Goal: Task Accomplishment & Management: Use online tool/utility

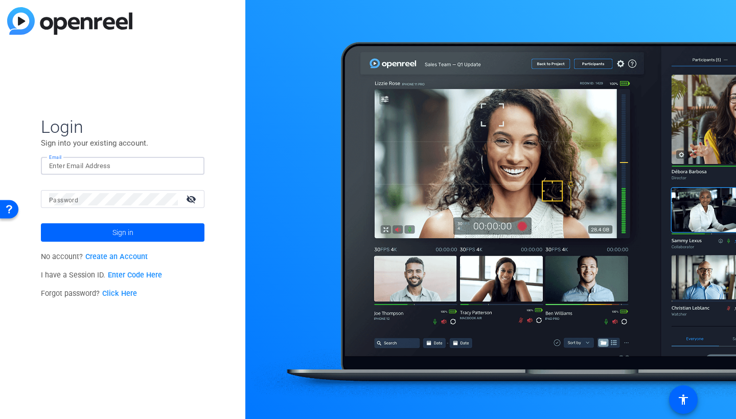
type input "[EMAIL_ADDRESS][US_STATE][DOMAIN_NAME]"
click at [123, 233] on button "Sign in" at bounding box center [123, 232] width 164 height 18
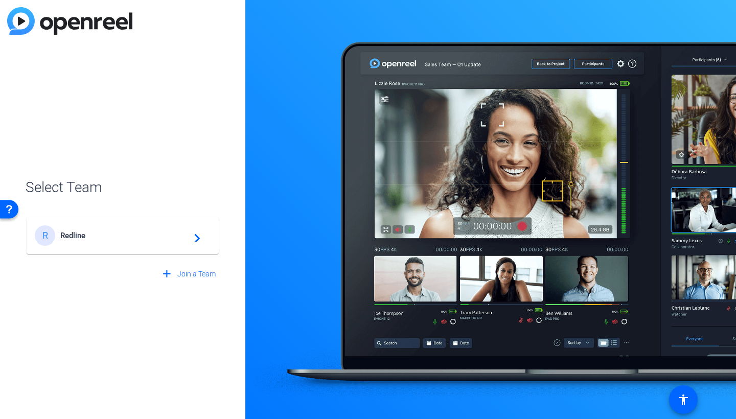
click at [71, 239] on span "Redline" at bounding box center [124, 235] width 128 height 9
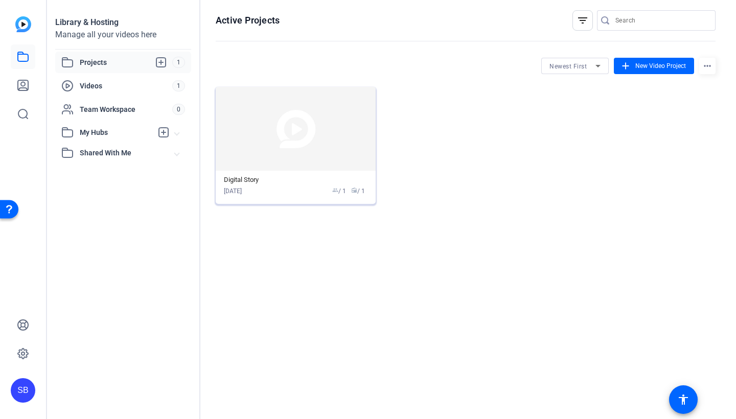
click at [310, 166] on img at bounding box center [296, 129] width 160 height 84
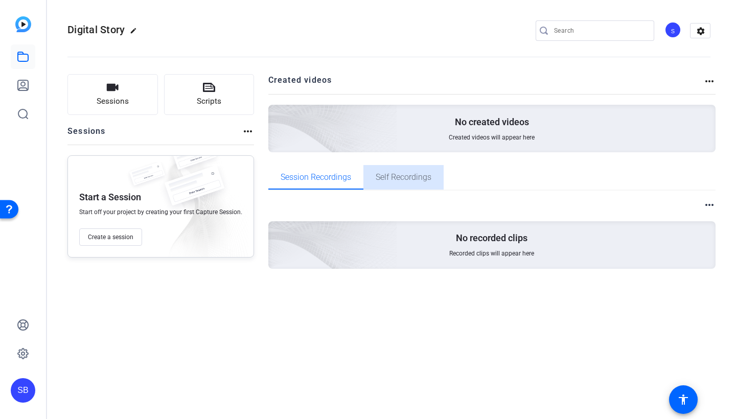
click at [393, 183] on span "Self Recordings" at bounding box center [404, 177] width 56 height 25
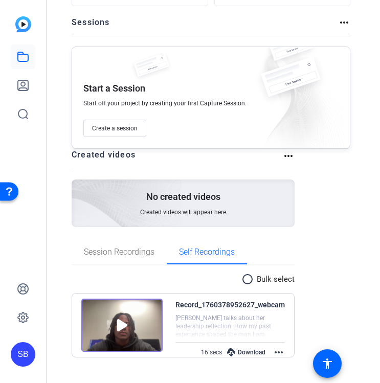
click at [120, 324] on img at bounding box center [121, 325] width 81 height 53
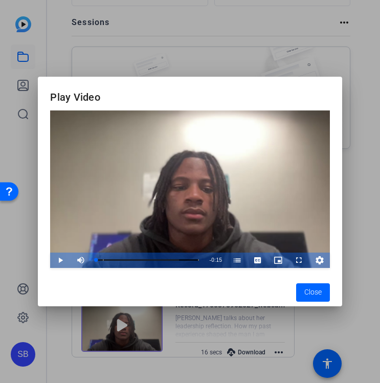
click at [50, 260] on span "Video Player" at bounding box center [50, 260] width 0 height 15
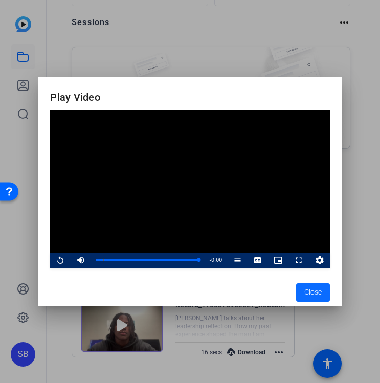
click at [308, 295] on span "Close" at bounding box center [312, 292] width 17 height 11
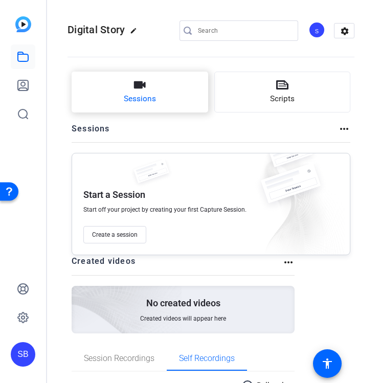
click at [149, 95] on span "Sessions" at bounding box center [140, 99] width 32 height 12
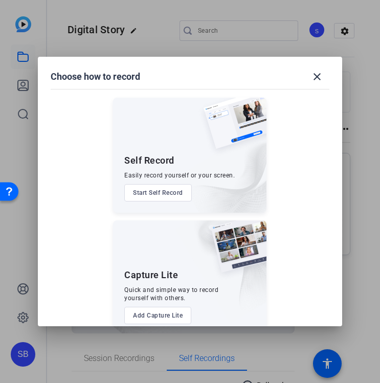
click at [166, 193] on button "Start Self Record" at bounding box center [158, 192] width 68 height 17
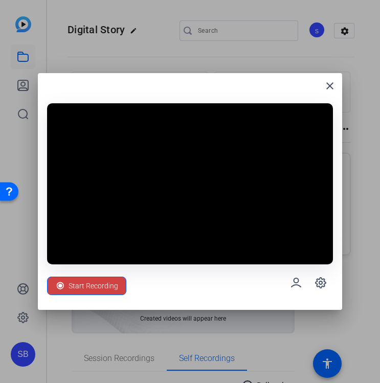
click at [201, 226] on video at bounding box center [190, 183] width 286 height 161
click at [196, 230] on video at bounding box center [190, 183] width 286 height 161
click at [317, 277] on icon at bounding box center [320, 283] width 12 height 12
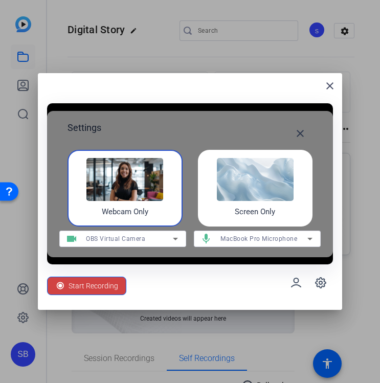
click at [151, 232] on div "OBS Virtual Camera" at bounding box center [129, 238] width 87 height 13
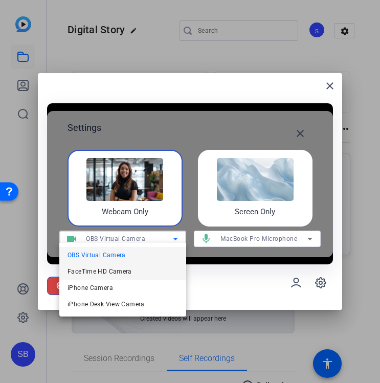
click at [110, 268] on span "FaceTime HD Camera" at bounding box center [100, 271] width 64 height 12
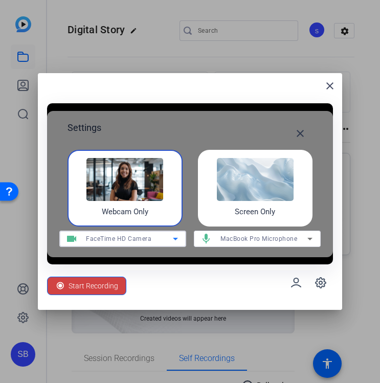
click at [148, 237] on span "FaceTime HD Camera" at bounding box center [118, 238] width 65 height 7
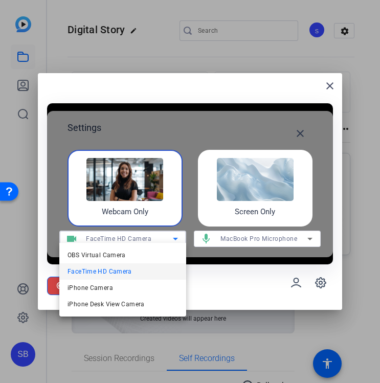
click at [148, 237] on div at bounding box center [190, 191] width 380 height 383
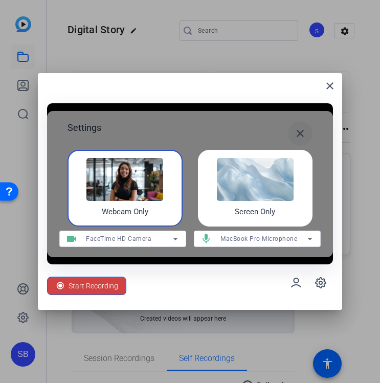
click at [296, 128] on mat-icon "close" at bounding box center [300, 133] width 12 height 12
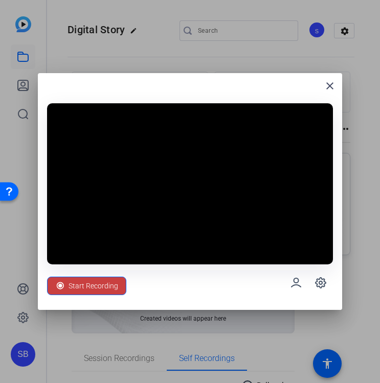
click at [91, 279] on span "Start Recording" at bounding box center [94, 285] width 50 height 19
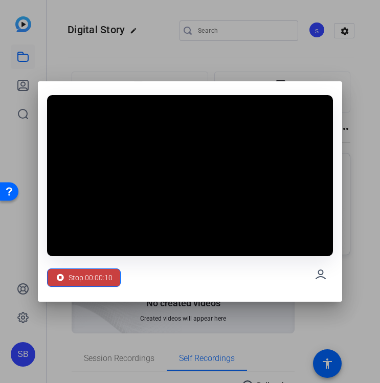
click at [65, 279] on icon at bounding box center [60, 278] width 10 height 10
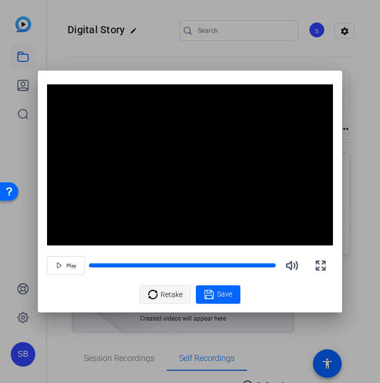
click at [166, 290] on span "Retake" at bounding box center [172, 294] width 22 height 19
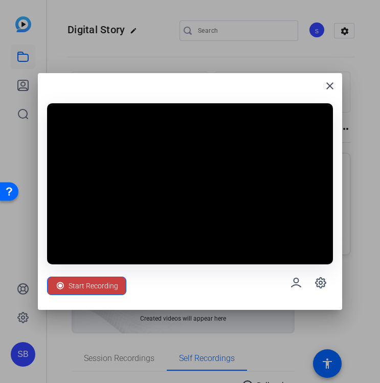
click at [111, 276] on span "Start Recording" at bounding box center [94, 285] width 50 height 19
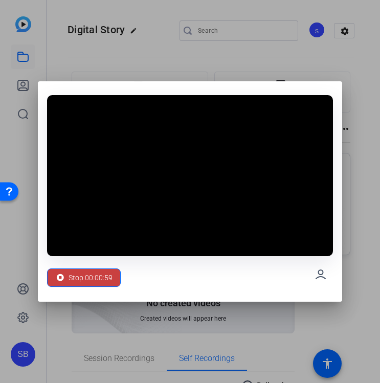
click at [80, 279] on span "Stop 00:00:59" at bounding box center [91, 277] width 44 height 19
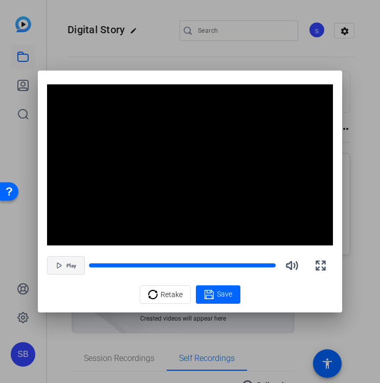
click at [62, 260] on span "button" at bounding box center [66, 265] width 37 height 25
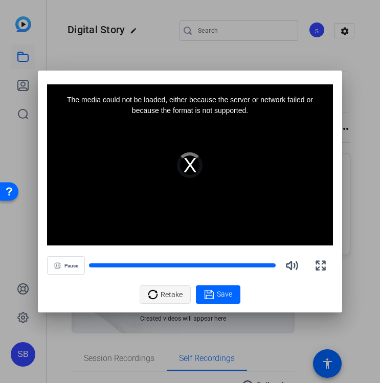
click at [156, 290] on icon at bounding box center [153, 294] width 10 height 12
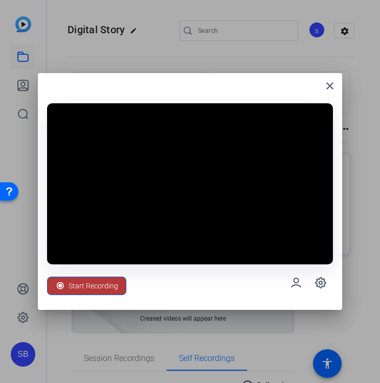
click at [94, 278] on span "Start Recording" at bounding box center [94, 285] width 50 height 19
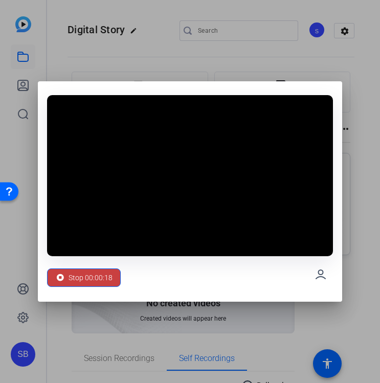
click at [64, 274] on icon at bounding box center [60, 278] width 10 height 10
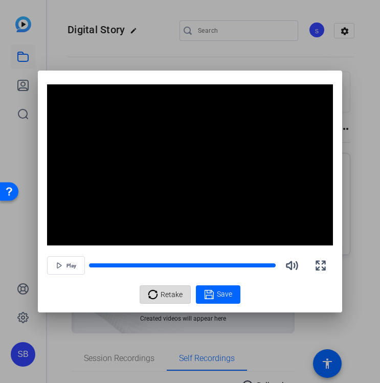
click at [155, 296] on icon at bounding box center [153, 294] width 10 height 12
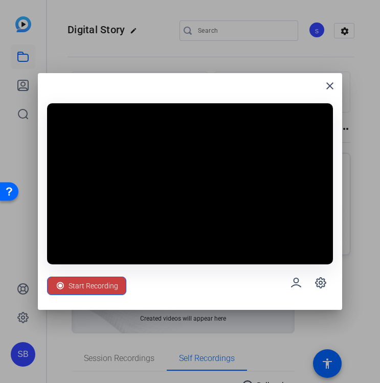
click at [98, 280] on span "Start Recording" at bounding box center [94, 285] width 50 height 19
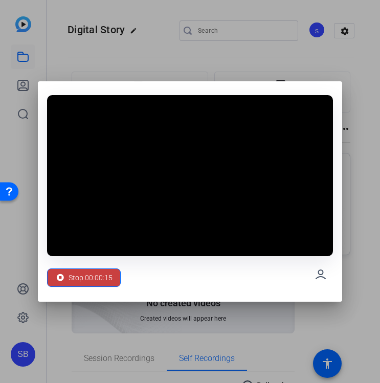
click at [84, 276] on span "Stop 00:00:15" at bounding box center [91, 277] width 44 height 19
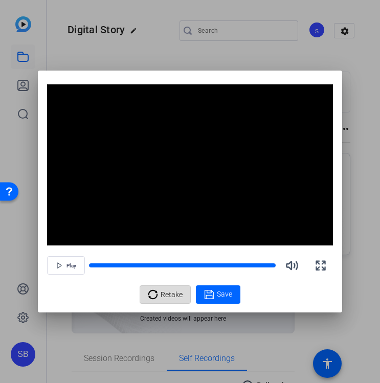
click at [171, 293] on span "Retake" at bounding box center [172, 294] width 22 height 19
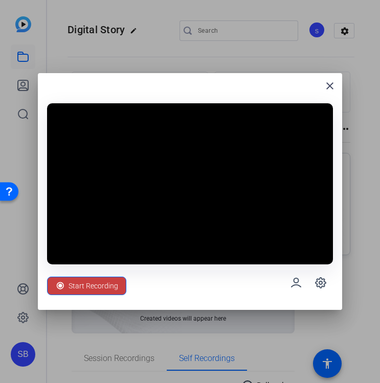
click at [78, 282] on span "Start Recording" at bounding box center [94, 285] width 50 height 19
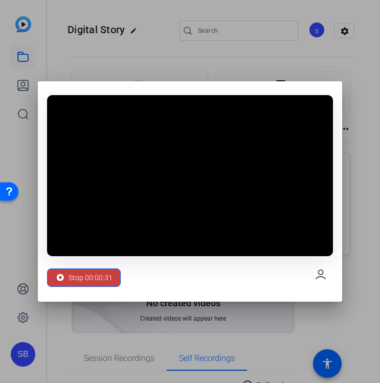
click at [81, 278] on span "Stop 00:00:31" at bounding box center [91, 277] width 44 height 19
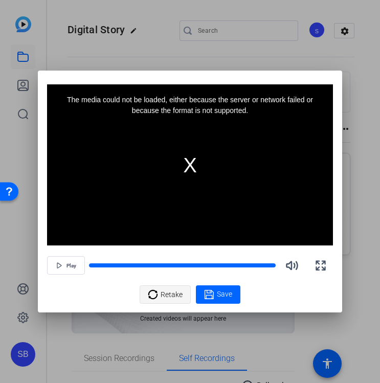
click at [158, 291] on icon at bounding box center [153, 294] width 10 height 12
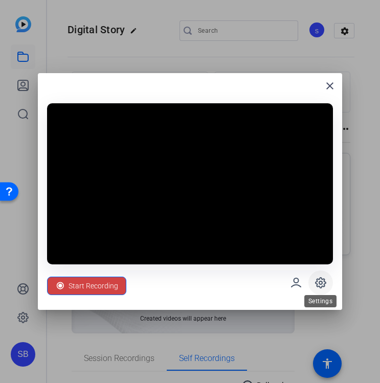
click at [317, 279] on icon at bounding box center [320, 283] width 12 height 12
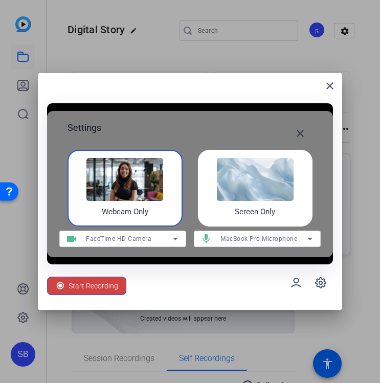
click at [259, 195] on img at bounding box center [255, 179] width 77 height 43
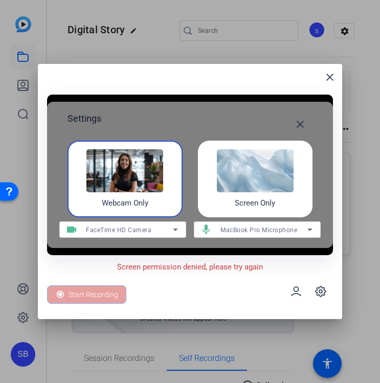
click at [243, 192] on div "Screen Only" at bounding box center [255, 179] width 115 height 77
click at [141, 197] on h4 "Webcam Only" at bounding box center [125, 203] width 47 height 12
click at [143, 227] on span "FaceTime HD Camera" at bounding box center [118, 230] width 65 height 7
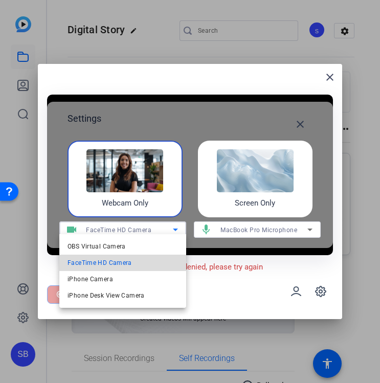
click at [126, 262] on span "FaceTime HD Camera" at bounding box center [100, 263] width 64 height 12
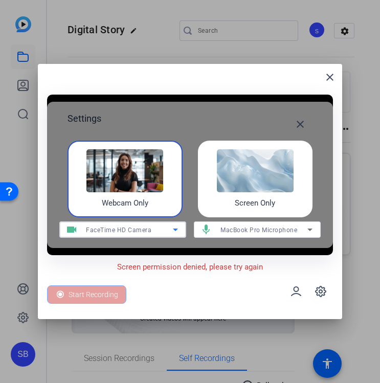
click at [165, 294] on div "Start Recording" at bounding box center [190, 291] width 286 height 37
click at [301, 121] on mat-icon "close" at bounding box center [300, 124] width 12 height 12
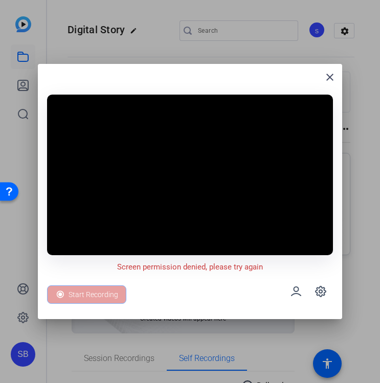
click at [196, 161] on video at bounding box center [190, 175] width 286 height 161
click at [82, 290] on div "Start Recording" at bounding box center [86, 294] width 79 height 18
click at [218, 185] on video at bounding box center [190, 175] width 286 height 161
click at [326, 78] on mat-icon "close" at bounding box center [330, 77] width 12 height 12
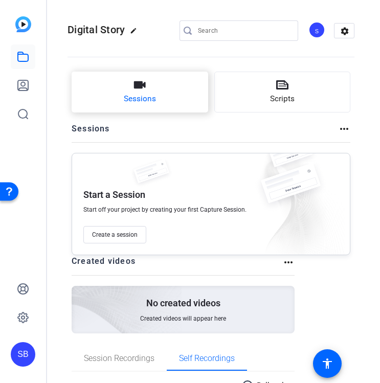
click at [163, 100] on button "Sessions" at bounding box center [140, 92] width 137 height 41
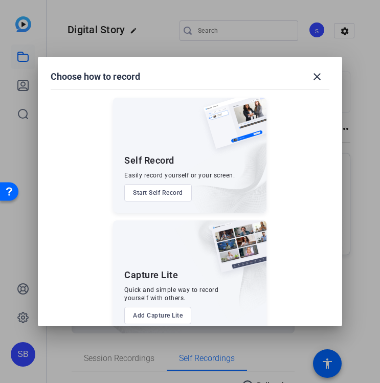
click at [164, 188] on button "Start Self Record" at bounding box center [158, 192] width 68 height 17
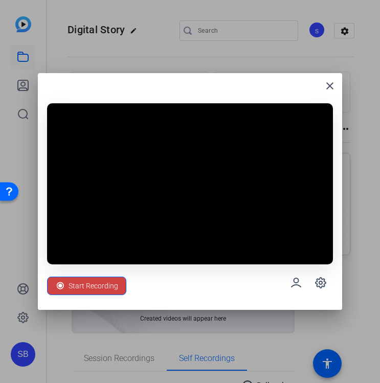
click at [193, 231] on video at bounding box center [190, 183] width 286 height 161
click at [320, 281] on icon at bounding box center [320, 282] width 3 height 3
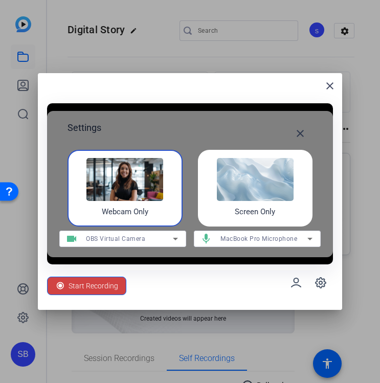
click at [164, 232] on div "OBS Virtual Camera" at bounding box center [129, 238] width 87 height 13
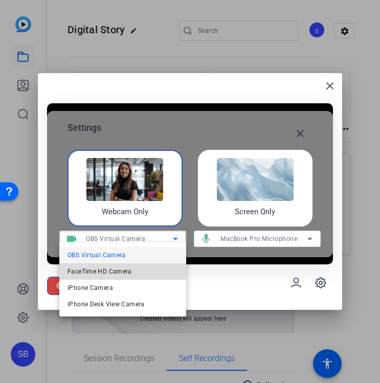
click at [134, 271] on mat-option "FaceTime HD Camera" at bounding box center [122, 271] width 127 height 16
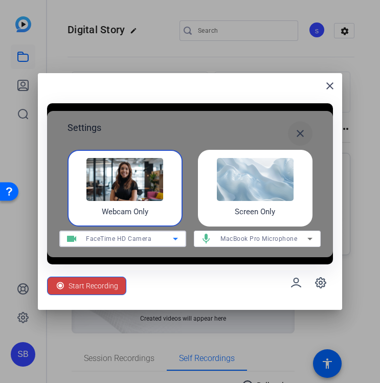
click at [298, 132] on mat-icon "close" at bounding box center [300, 133] width 12 height 12
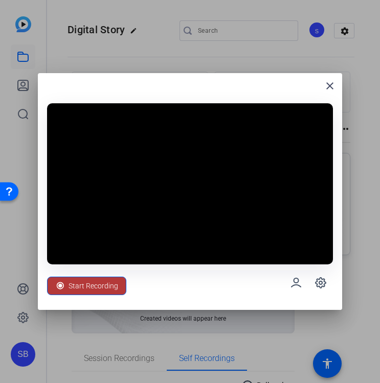
click at [97, 282] on span "Start Recording" at bounding box center [94, 285] width 50 height 19
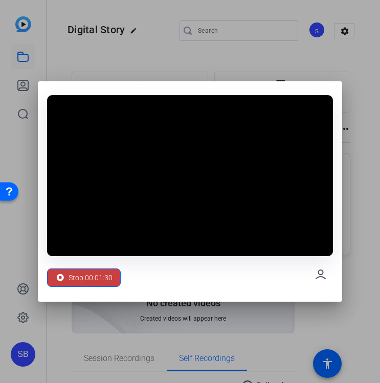
click at [75, 282] on span "Stop 00:01:30" at bounding box center [91, 277] width 44 height 19
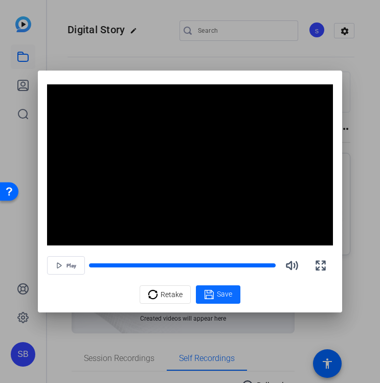
click at [215, 296] on div "Save" at bounding box center [218, 294] width 28 height 12
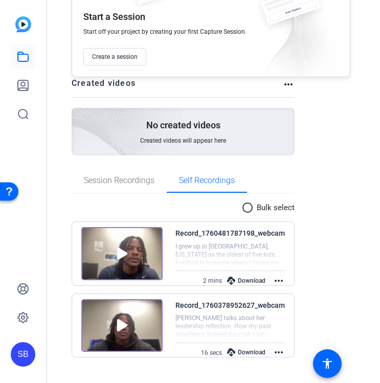
click at [120, 252] on img at bounding box center [121, 253] width 81 height 53
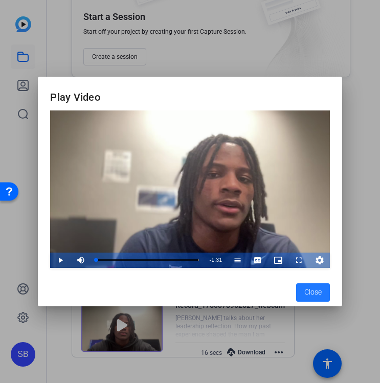
click at [50, 259] on span "Video Player" at bounding box center [50, 260] width 0 height 15
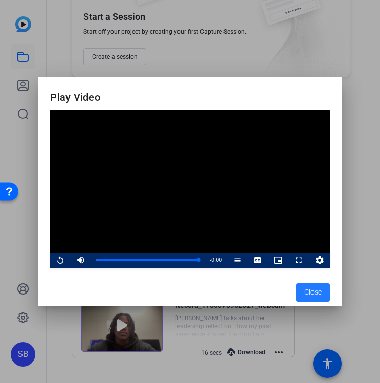
click at [315, 294] on span "Close" at bounding box center [312, 292] width 17 height 11
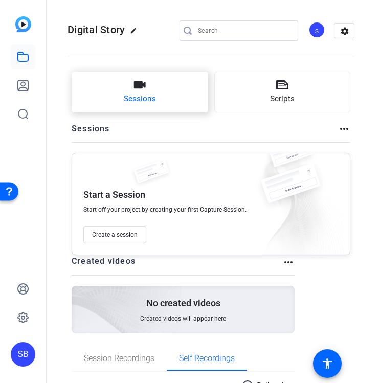
scroll to position [-1, 0]
click at [159, 92] on button "Sessions" at bounding box center [140, 92] width 137 height 41
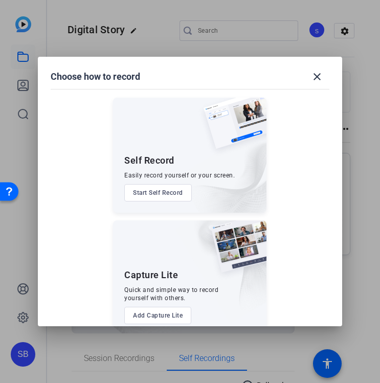
scroll to position [0, 0]
click at [140, 188] on button "Start Self Record" at bounding box center [158, 192] width 68 height 17
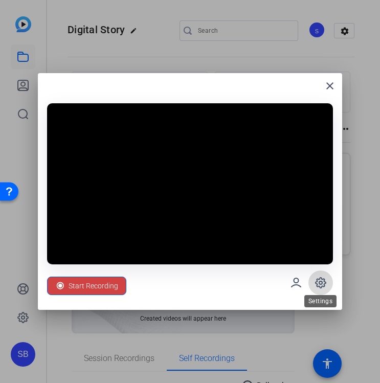
click at [318, 280] on icon at bounding box center [320, 283] width 12 height 12
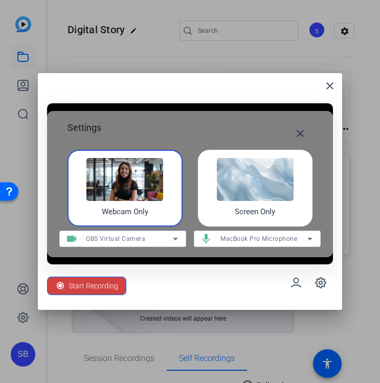
click at [140, 235] on span "OBS Virtual Camera" at bounding box center [115, 238] width 59 height 7
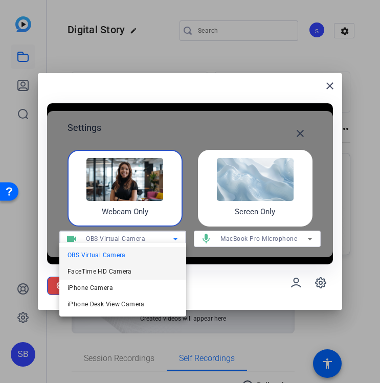
click at [116, 268] on span "FaceTime HD Camera" at bounding box center [100, 271] width 64 height 12
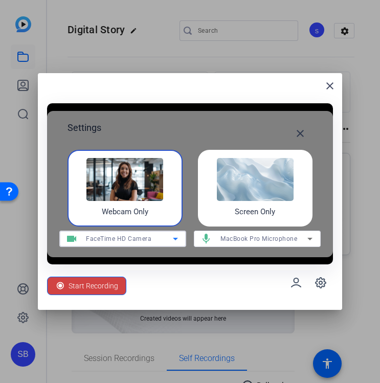
click at [304, 121] on span at bounding box center [300, 133] width 25 height 25
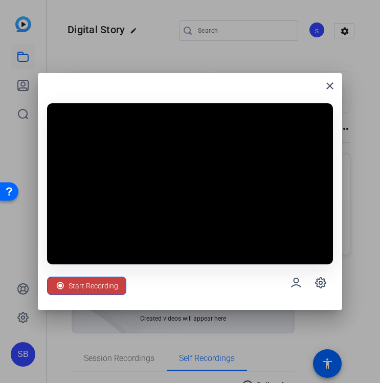
click at [84, 282] on span "Start Recording" at bounding box center [94, 285] width 50 height 19
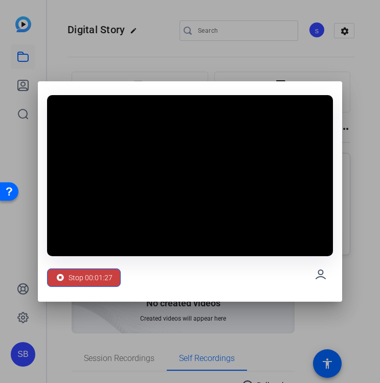
click at [71, 283] on span "Stop 00:01:27" at bounding box center [91, 277] width 44 height 19
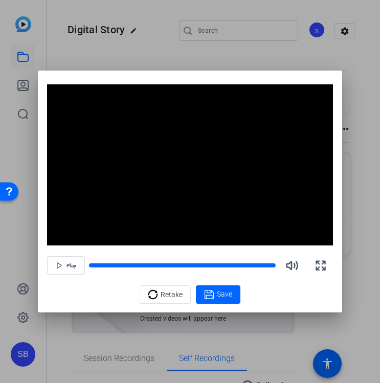
click at [214, 295] on div "Save" at bounding box center [218, 294] width 28 height 12
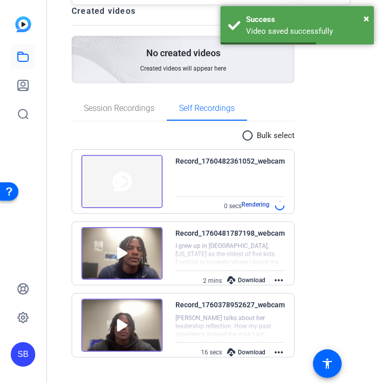
scroll to position [250, 0]
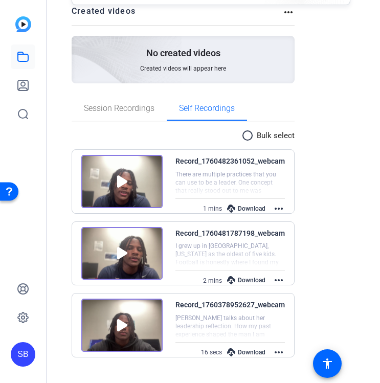
click at [119, 176] on img at bounding box center [121, 181] width 81 height 53
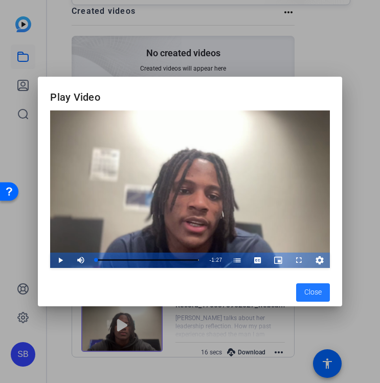
click at [49, 263] on mat-dialog-content "Video Player is loading. Play Video Play Mute Current Time 0:00 / Duration 1:27…" at bounding box center [190, 193] width 304 height 167
click at [50, 261] on span "Video Player" at bounding box center [50, 260] width 0 height 15
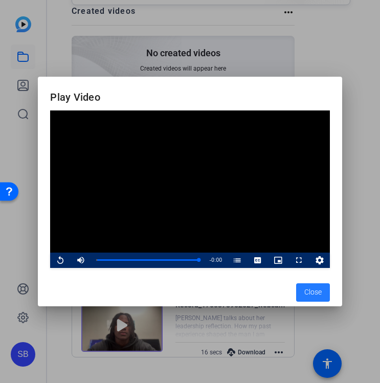
click at [307, 290] on span "Close" at bounding box center [312, 292] width 17 height 11
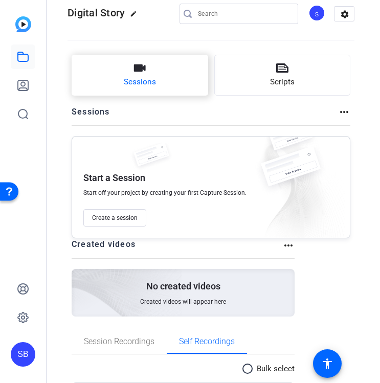
scroll to position [12, 0]
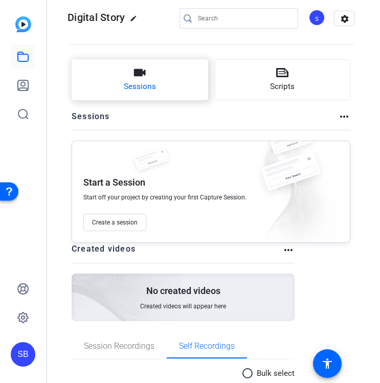
click at [155, 82] on button "Sessions" at bounding box center [140, 79] width 137 height 41
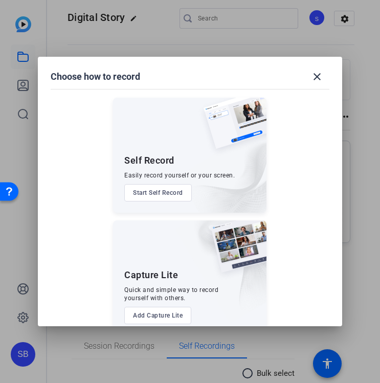
click at [154, 194] on button "Start Self Record" at bounding box center [158, 192] width 68 height 17
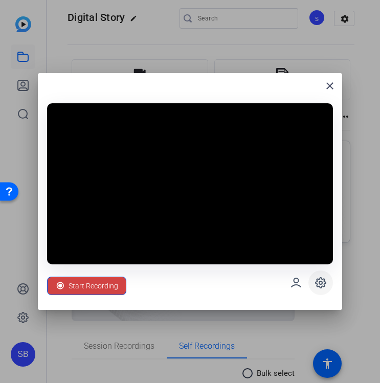
click at [320, 284] on icon at bounding box center [321, 283] width 10 height 10
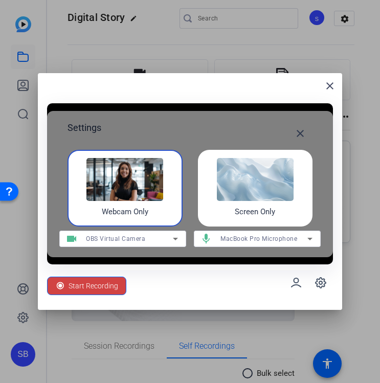
click at [171, 235] on icon at bounding box center [175, 239] width 12 height 12
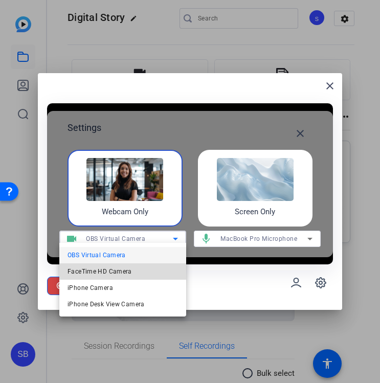
click at [122, 265] on span "FaceTime HD Camera" at bounding box center [100, 271] width 64 height 12
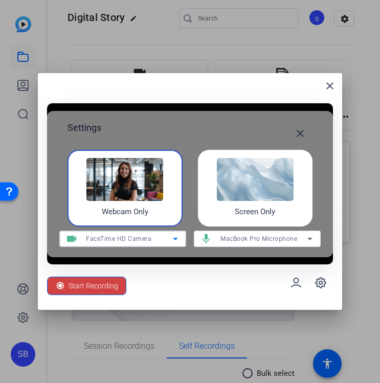
click at [177, 273] on div "Start Recording" at bounding box center [190, 282] width 286 height 37
click at [295, 130] on mat-icon "close" at bounding box center [300, 133] width 12 height 12
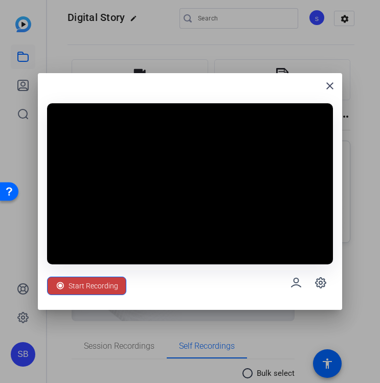
click at [105, 279] on span "Start Recording" at bounding box center [94, 285] width 50 height 19
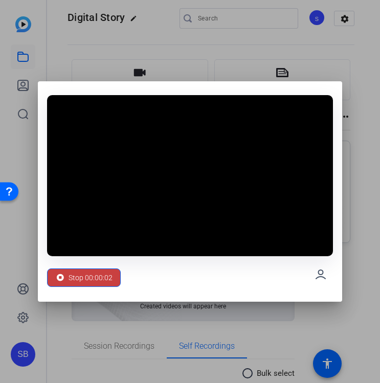
click at [87, 275] on span "Stop 00:00:02" at bounding box center [91, 277] width 44 height 19
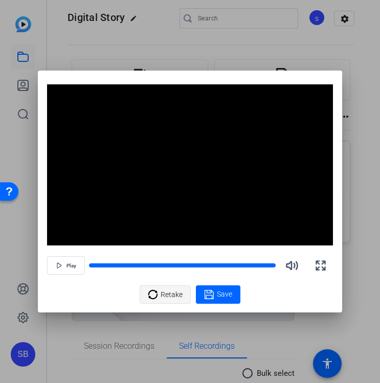
click at [159, 295] on div "Retake" at bounding box center [165, 294] width 35 height 19
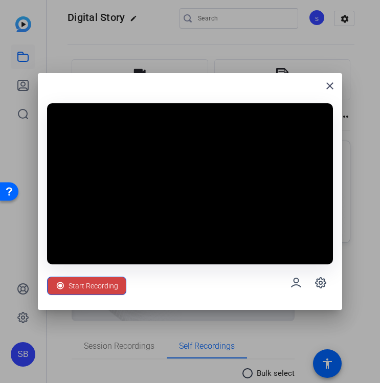
click at [110, 281] on span "Start Recording" at bounding box center [94, 285] width 50 height 19
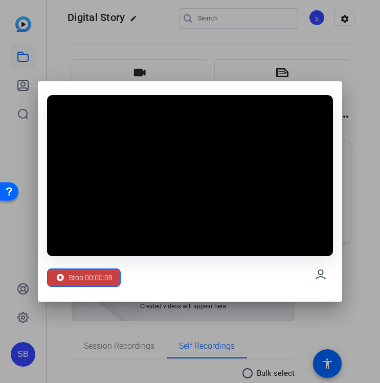
click at [69, 287] on span "Stop 00:00:08" at bounding box center [91, 277] width 44 height 19
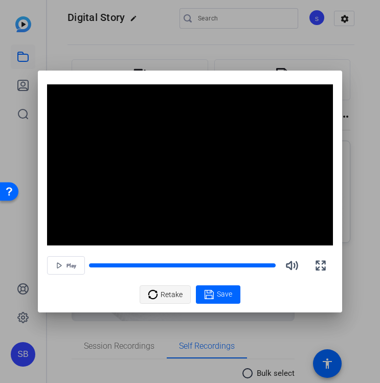
click at [168, 294] on span "Retake" at bounding box center [172, 294] width 22 height 19
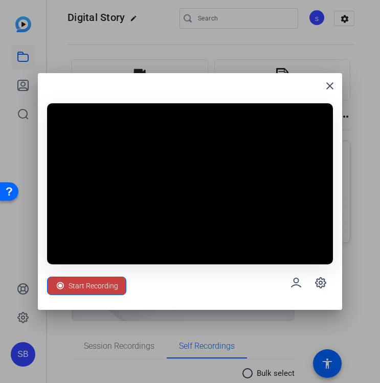
click at [61, 284] on icon at bounding box center [60, 286] width 10 height 10
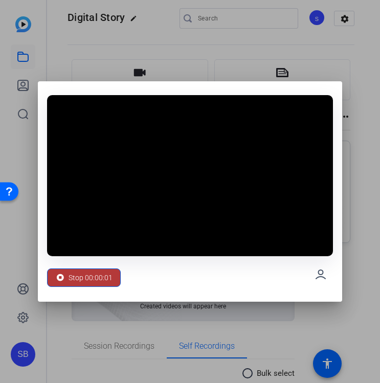
click at [96, 279] on span "Stop 00:00:01" at bounding box center [91, 277] width 44 height 19
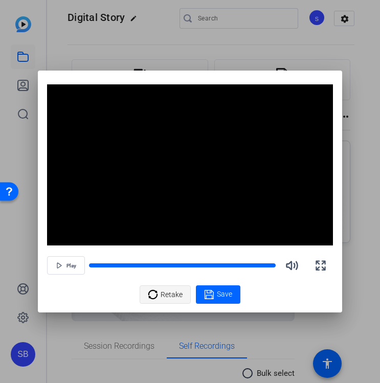
click at [164, 289] on span "Retake" at bounding box center [172, 294] width 22 height 19
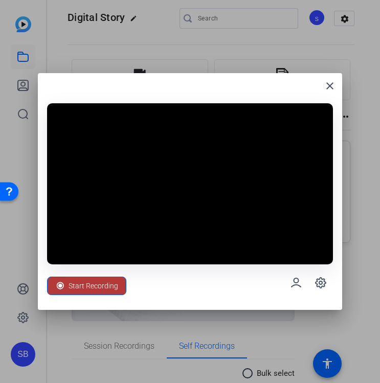
click at [100, 287] on span "Start Recording" at bounding box center [94, 285] width 50 height 19
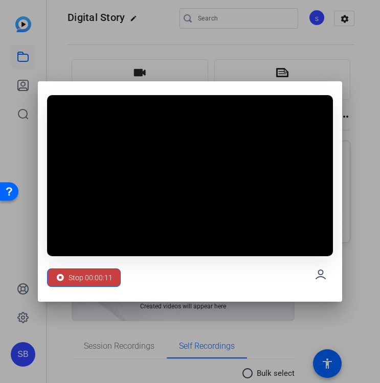
click at [113, 272] on span at bounding box center [84, 277] width 73 height 25
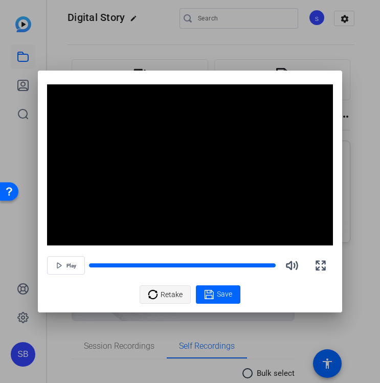
click at [156, 295] on icon at bounding box center [153, 294] width 10 height 12
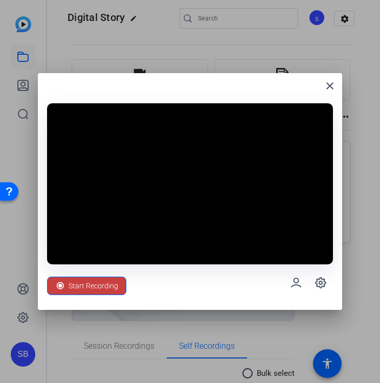
click at [90, 284] on span "Start Recording" at bounding box center [94, 285] width 50 height 19
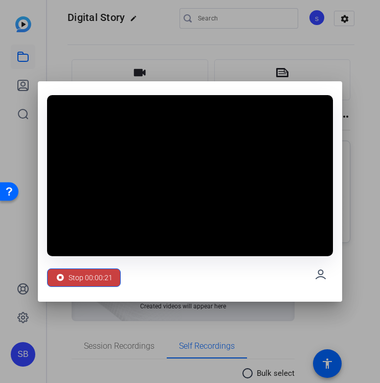
click at [91, 278] on span "Stop 00:00:21" at bounding box center [91, 277] width 44 height 19
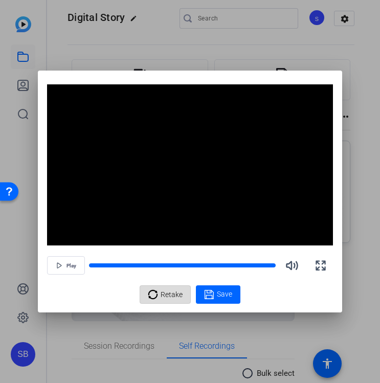
click at [169, 291] on span "Retake" at bounding box center [172, 294] width 22 height 19
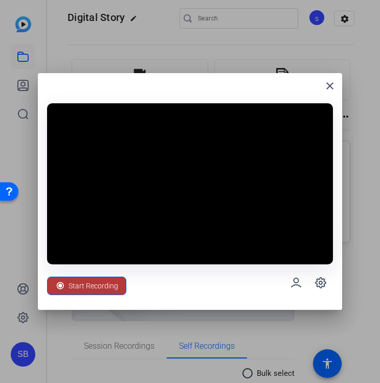
click at [101, 282] on span "Start Recording" at bounding box center [94, 285] width 50 height 19
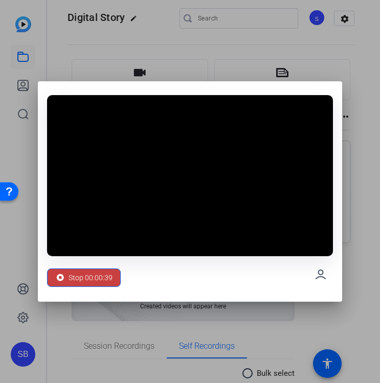
click at [86, 277] on span "Stop 00:00:39" at bounding box center [91, 277] width 44 height 19
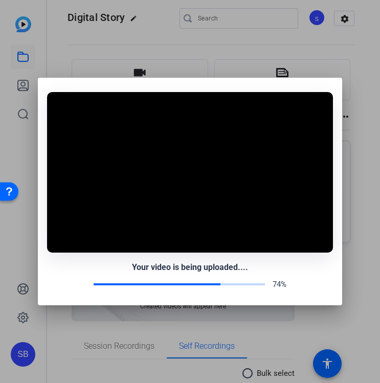
click at [86, 277] on div "Your video is being uploaded.... 74%" at bounding box center [190, 275] width 286 height 29
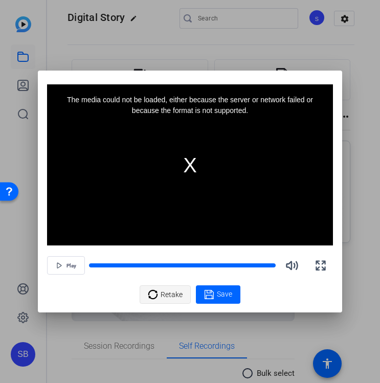
click at [176, 294] on span "Retake" at bounding box center [172, 294] width 22 height 19
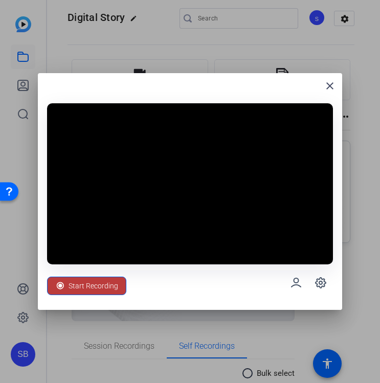
click at [111, 285] on span "Start Recording" at bounding box center [94, 285] width 50 height 19
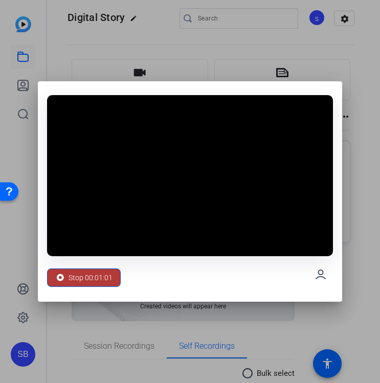
click at [90, 277] on span "Stop 00:01:01" at bounding box center [91, 277] width 44 height 19
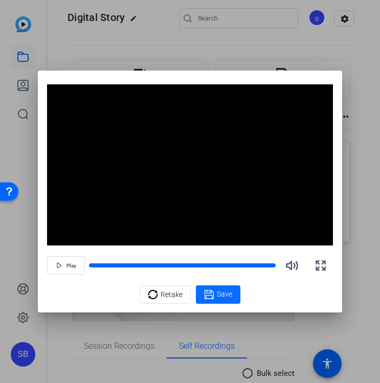
click at [213, 290] on icon at bounding box center [209, 294] width 10 height 12
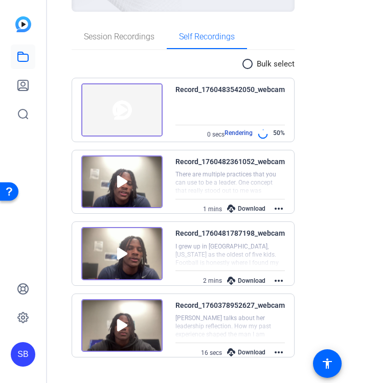
scroll to position [322, 0]
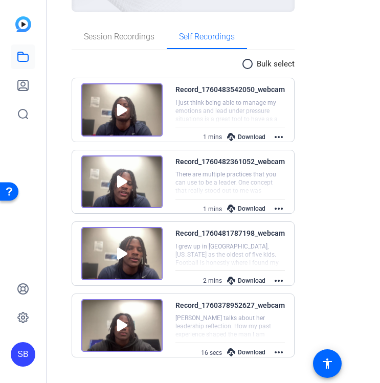
click at [116, 111] on img at bounding box center [121, 109] width 81 height 53
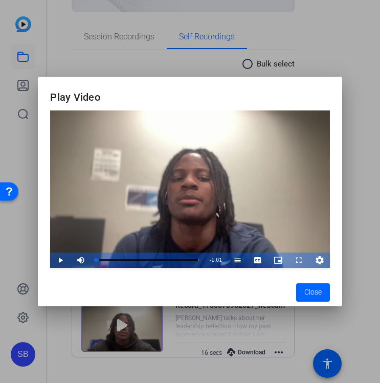
click at [50, 258] on span "Video Player" at bounding box center [50, 260] width 0 height 15
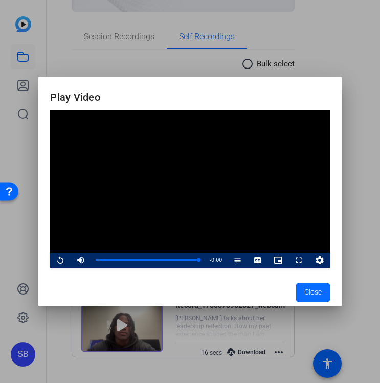
click at [314, 297] on span "Close" at bounding box center [312, 292] width 17 height 11
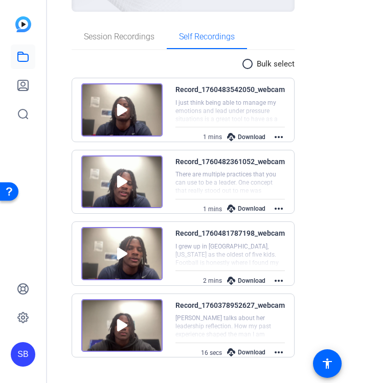
click at [255, 70] on div "radio_button_unchecked Bulk select" at bounding box center [267, 64] width 53 height 12
click at [248, 68] on mat-icon "radio_button_unchecked" at bounding box center [248, 64] width 15 height 12
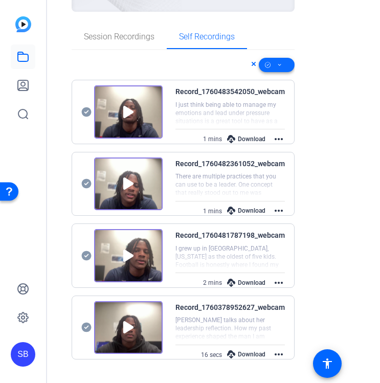
click at [279, 65] on icon at bounding box center [279, 65] width 5 height 13
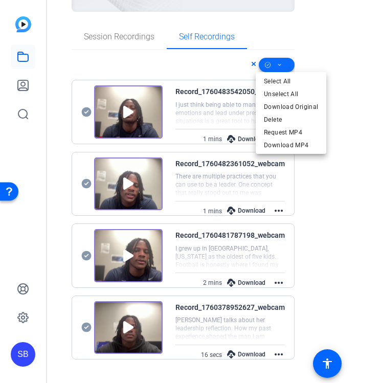
click at [279, 65] on div at bounding box center [190, 191] width 380 height 383
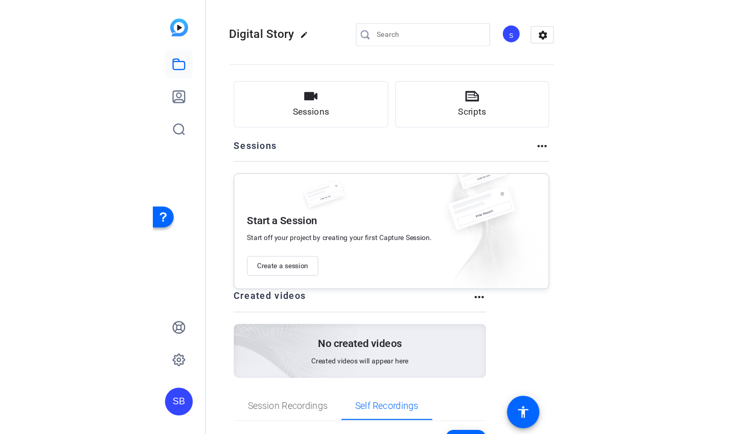
scroll to position [97, 0]
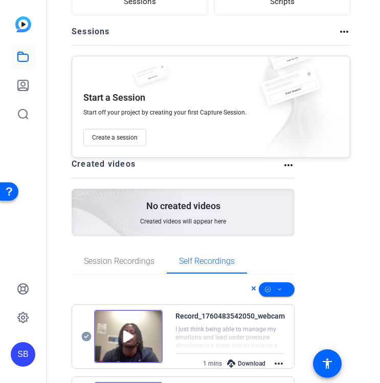
click at [252, 287] on icon at bounding box center [254, 288] width 4 height 4
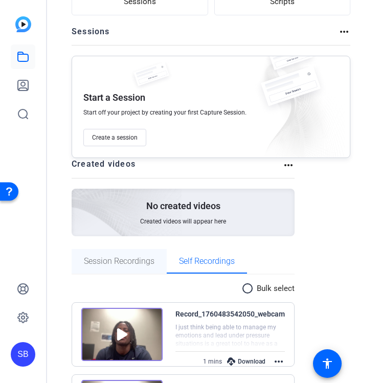
click at [141, 263] on span "Session Recordings" at bounding box center [119, 261] width 71 height 8
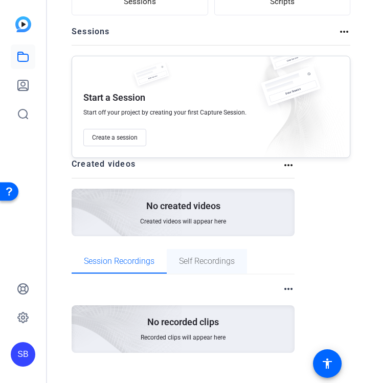
click at [204, 258] on span "Self Recordings" at bounding box center [207, 261] width 56 height 8
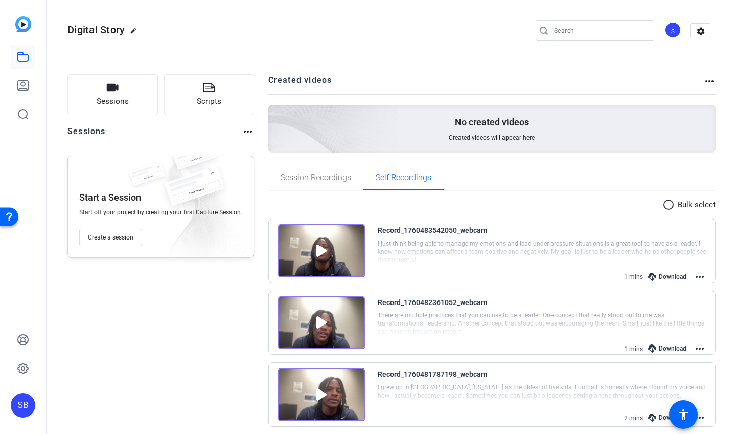
scroll to position [0, 0]
click at [502, 135] on span "Created videos will appear here" at bounding box center [492, 137] width 86 height 8
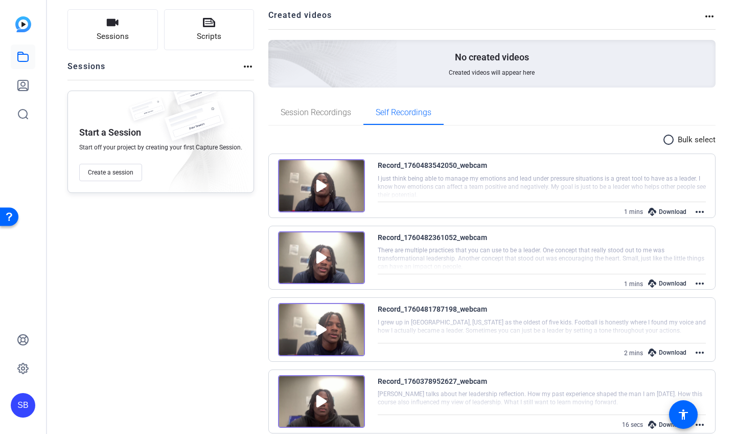
click at [666, 141] on mat-icon "radio_button_unchecked" at bounding box center [670, 139] width 15 height 12
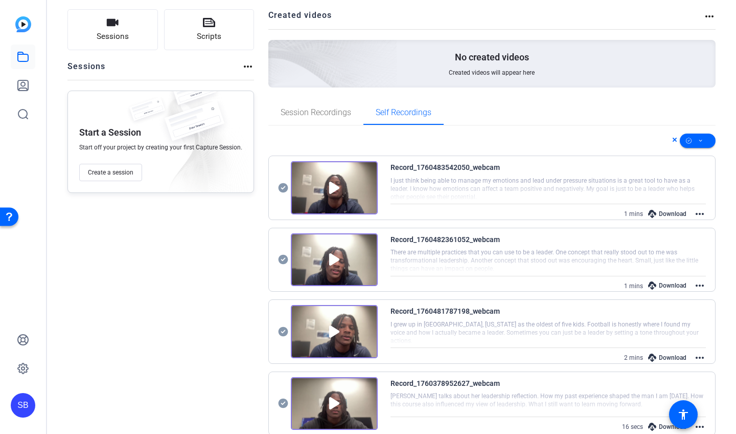
scroll to position [92, 0]
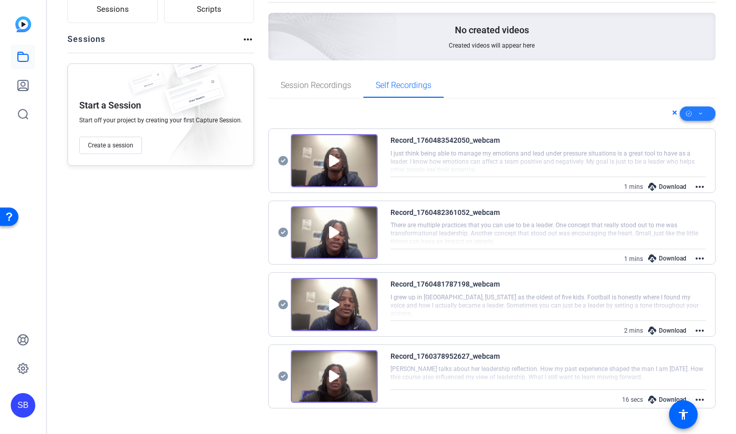
click at [701, 109] on span at bounding box center [698, 113] width 36 height 25
click at [672, 196] on span "Download MP4" at bounding box center [677, 194] width 54 height 12
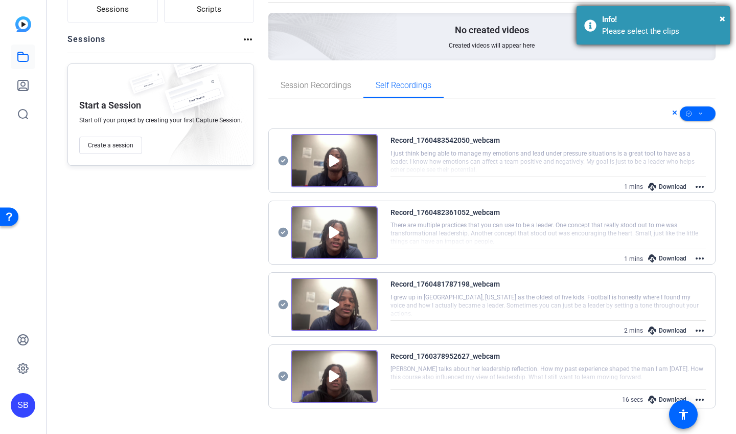
click at [656, 37] on div "× Info! Please select the clips" at bounding box center [653, 25] width 153 height 38
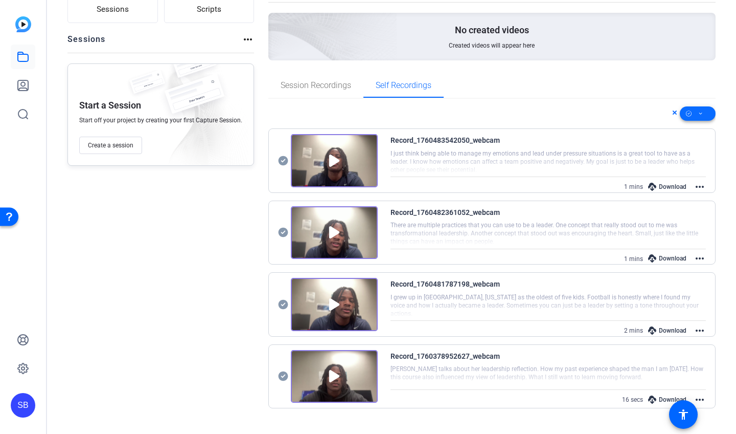
scroll to position [0, 0]
click at [699, 119] on icon at bounding box center [701, 113] width 5 height 13
click at [680, 126] on span "Select All" at bounding box center [677, 130] width 54 height 12
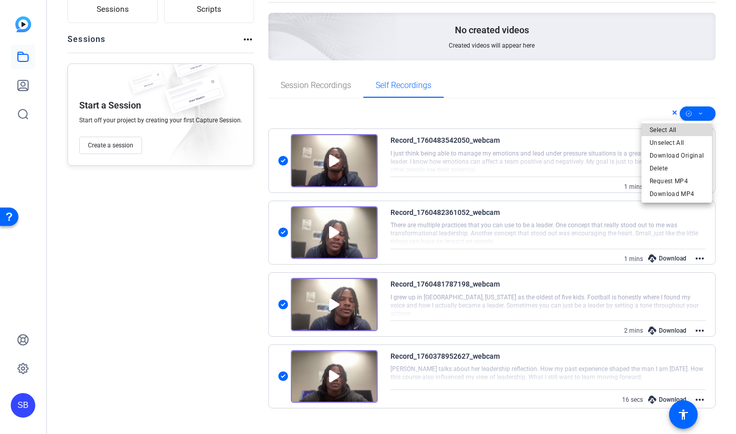
click at [680, 126] on span "Select All" at bounding box center [677, 130] width 54 height 12
click at [673, 153] on span "Download Original" at bounding box center [677, 155] width 54 height 12
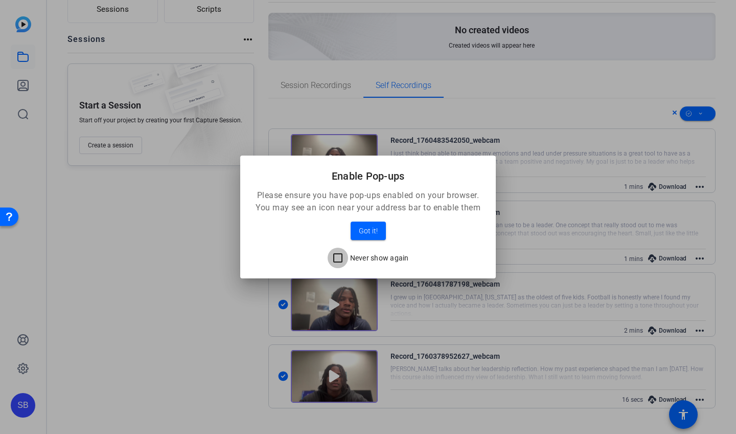
click at [337, 260] on input "Never show again" at bounding box center [338, 258] width 20 height 20
checkbox input "true"
click at [364, 230] on span "Got it!" at bounding box center [368, 230] width 19 height 12
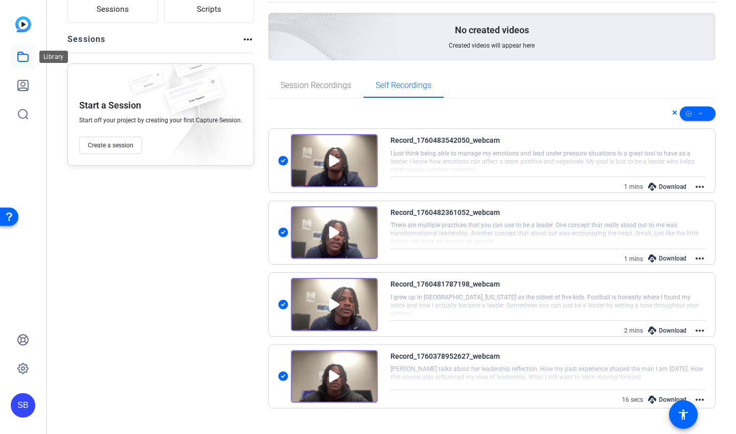
click at [23, 59] on icon at bounding box center [23, 57] width 12 height 12
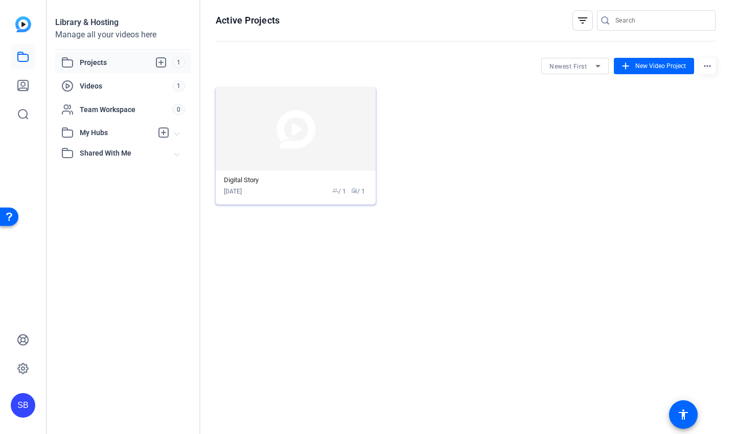
click at [307, 128] on img at bounding box center [296, 129] width 160 height 84
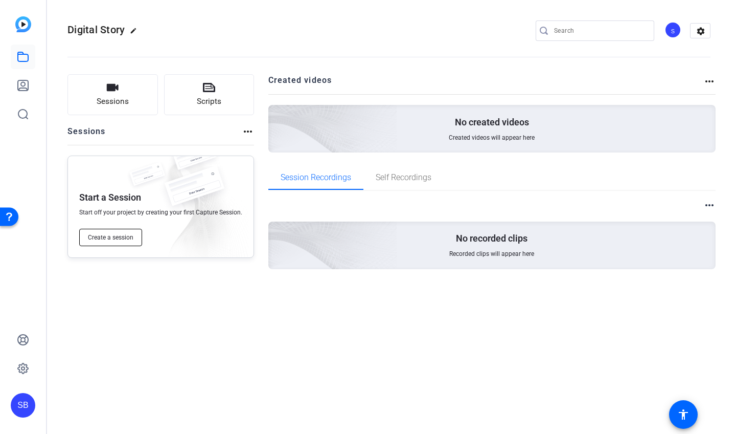
click at [125, 230] on button "Create a session" at bounding box center [110, 237] width 63 height 17
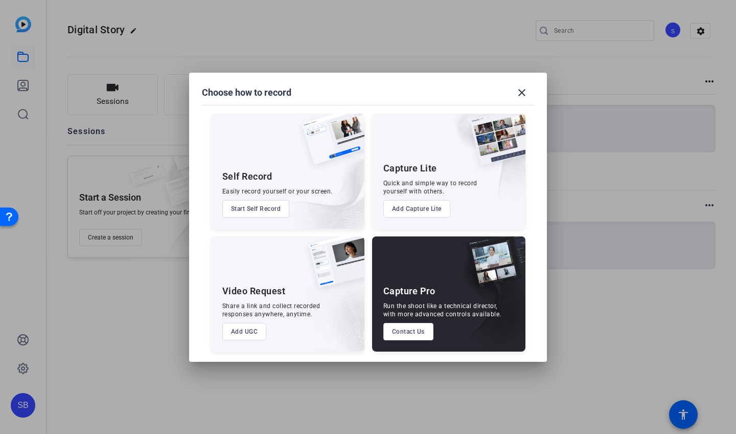
click at [242, 332] on button "Add UGC" at bounding box center [244, 331] width 44 height 17
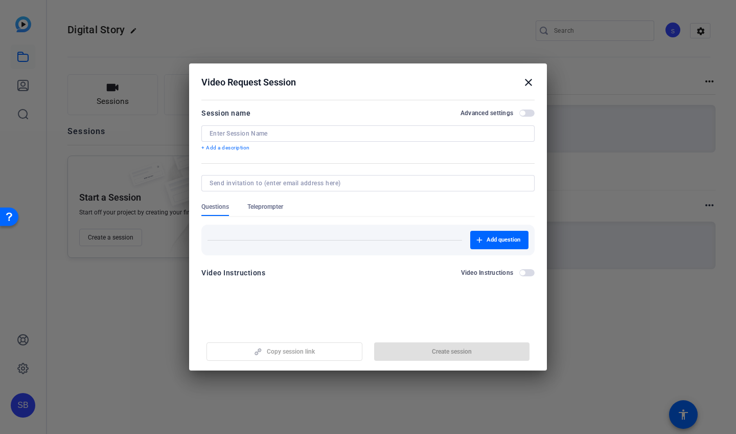
click at [527, 85] on mat-icon "close" at bounding box center [529, 82] width 12 height 12
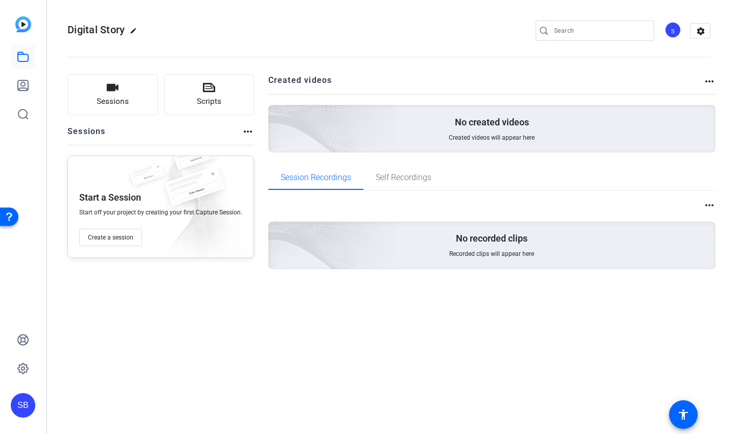
click at [246, 132] on mat-icon "more_horiz" at bounding box center [248, 131] width 12 height 12
click at [246, 132] on div at bounding box center [368, 217] width 736 height 434
click at [385, 176] on span "Self Recordings" at bounding box center [404, 177] width 56 height 8
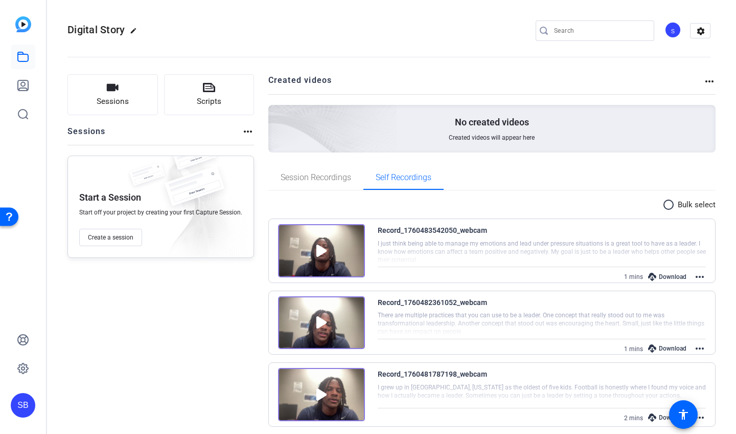
scroll to position [35, 0]
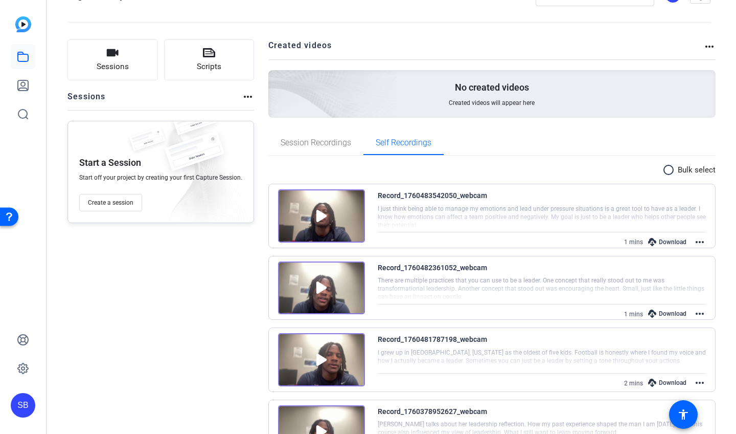
click at [669, 168] on mat-icon "radio_button_unchecked" at bounding box center [670, 170] width 15 height 12
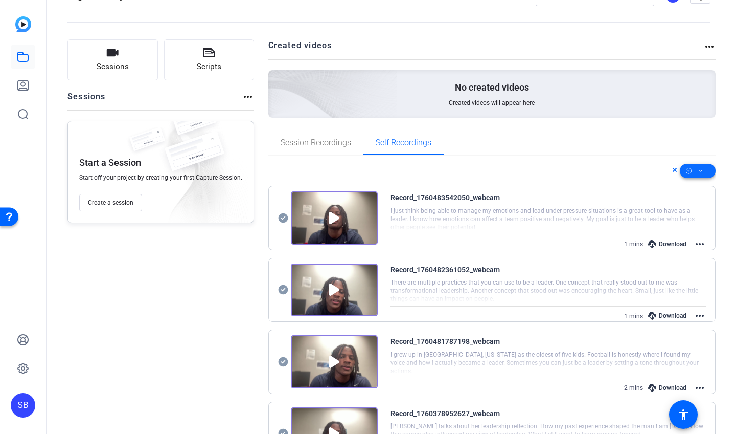
click at [702, 170] on span at bounding box center [698, 171] width 36 height 25
click at [702, 170] on div at bounding box center [368, 217] width 736 height 434
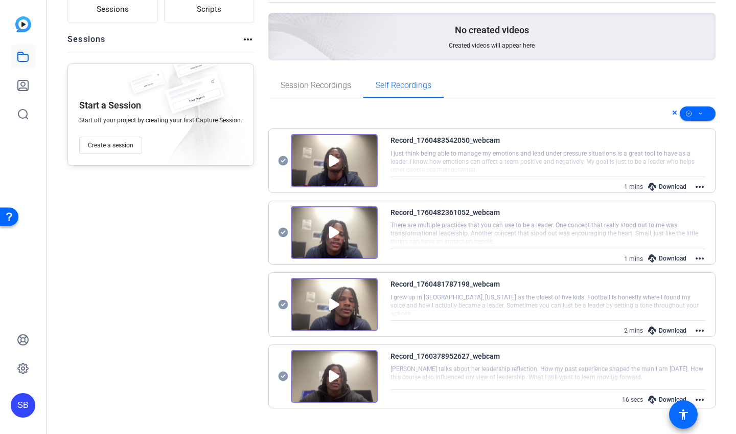
click at [680, 413] on mat-icon "accessibility" at bounding box center [684, 414] width 12 height 12
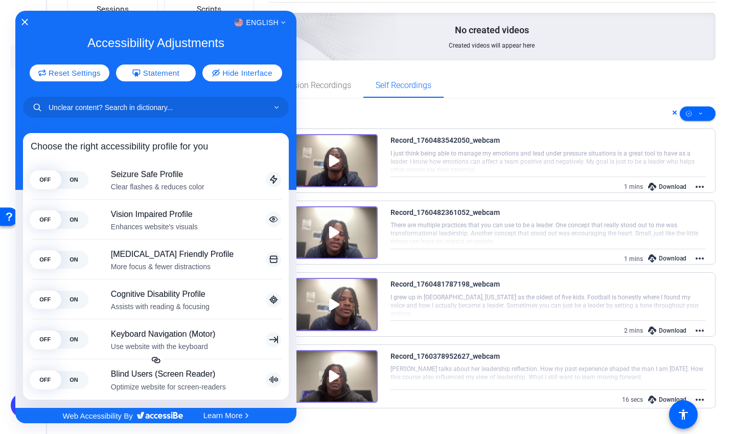
click at [441, 84] on div at bounding box center [368, 217] width 736 height 434
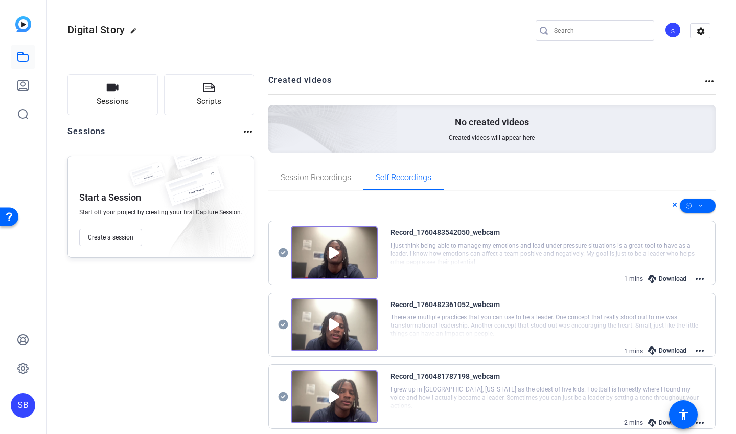
scroll to position [0, 0]
click at [660, 275] on div "Download" at bounding box center [667, 278] width 49 height 13
click at [697, 278] on mat-icon "more_horiz" at bounding box center [700, 279] width 12 height 12
click at [674, 318] on span "Download MP4" at bounding box center [672, 316] width 45 height 12
click at [697, 347] on mat-icon "more_horiz" at bounding box center [700, 350] width 12 height 12
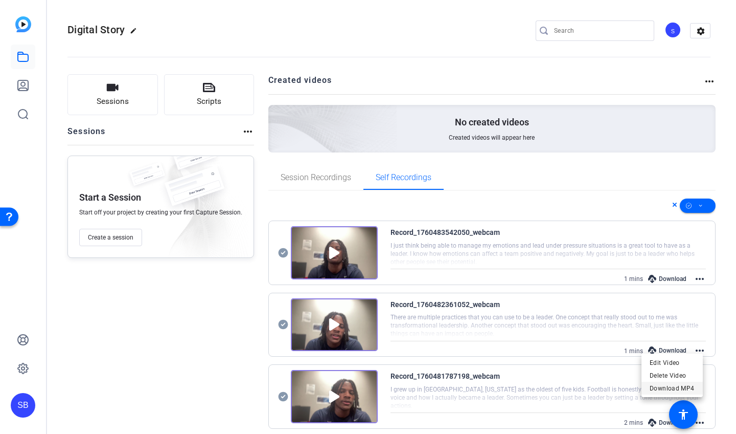
click at [675, 383] on span "Download MP4" at bounding box center [672, 388] width 45 height 12
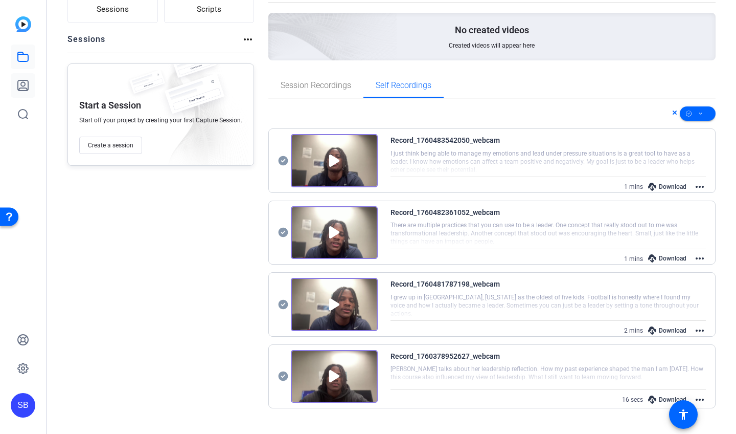
click at [26, 90] on icon at bounding box center [23, 85] width 10 height 10
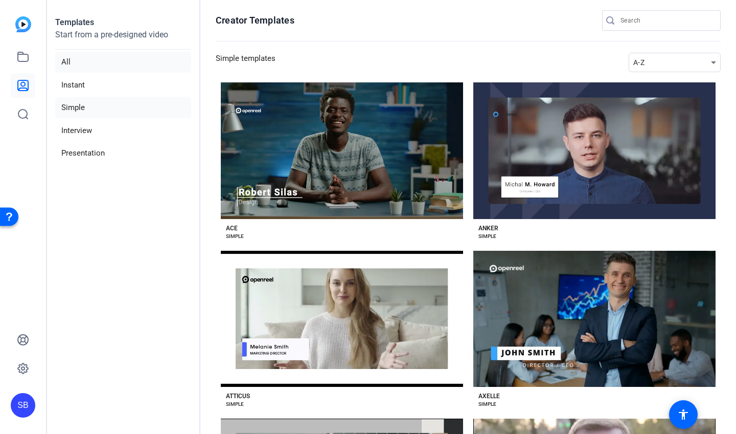
click at [84, 59] on li "All" at bounding box center [123, 62] width 136 height 21
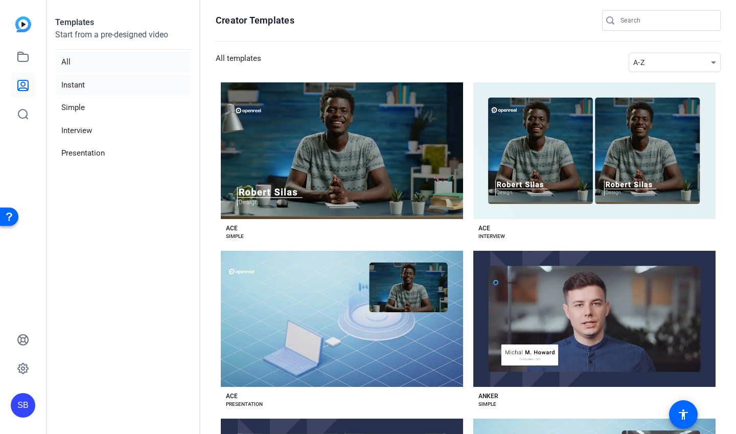
click at [84, 78] on li "Instant" at bounding box center [123, 85] width 136 height 21
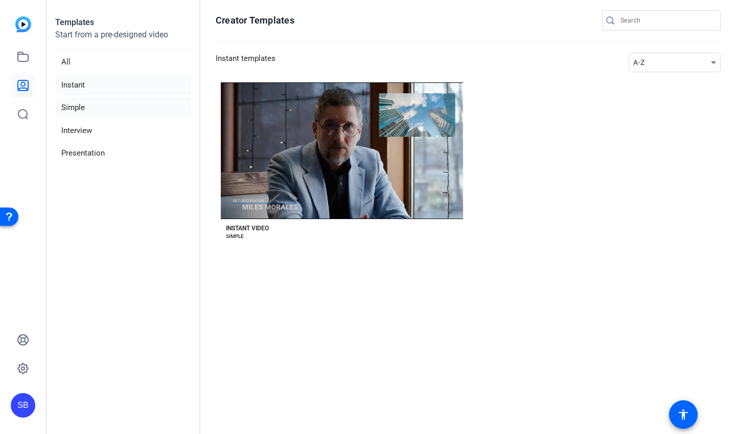
click at [81, 103] on li "Simple" at bounding box center [123, 107] width 136 height 21
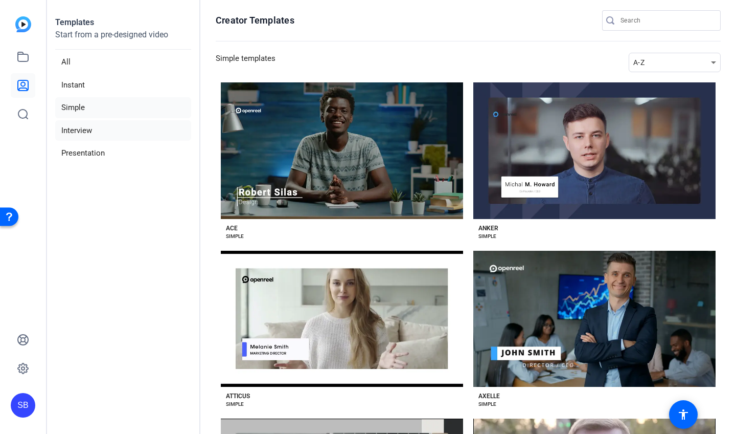
click at [77, 121] on li "Interview" at bounding box center [123, 130] width 136 height 21
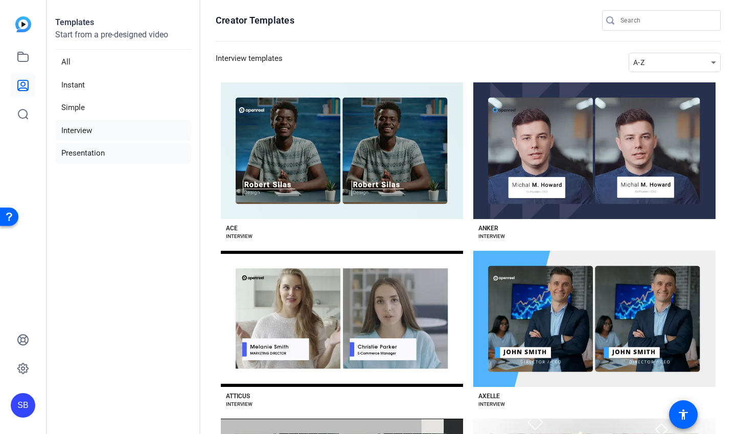
click at [83, 148] on li "Presentation" at bounding box center [123, 153] width 136 height 21
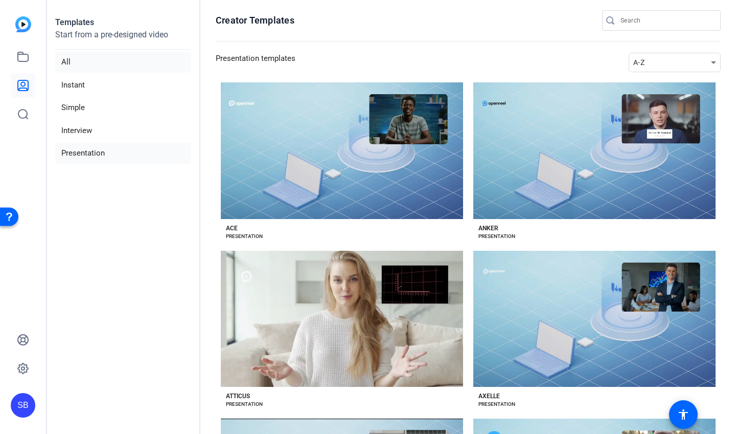
click at [84, 62] on li "All" at bounding box center [123, 62] width 136 height 21
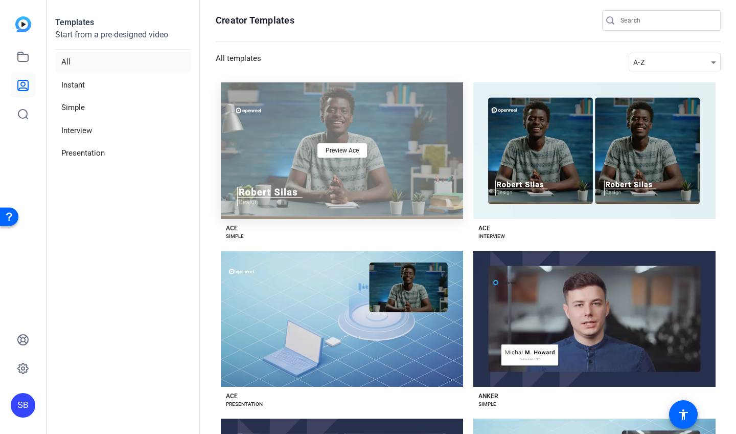
click at [264, 108] on div "Preview Ace" at bounding box center [342, 150] width 242 height 137
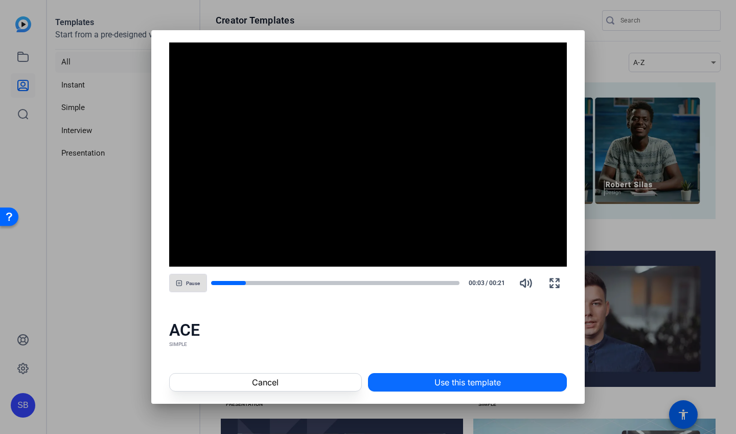
click at [468, 383] on span "Use this template" at bounding box center [468, 382] width 66 height 12
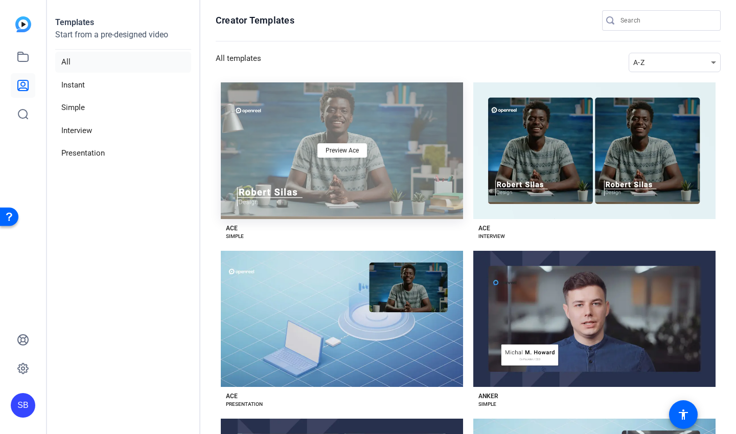
click at [327, 179] on div "Preview Ace" at bounding box center [342, 150] width 242 height 137
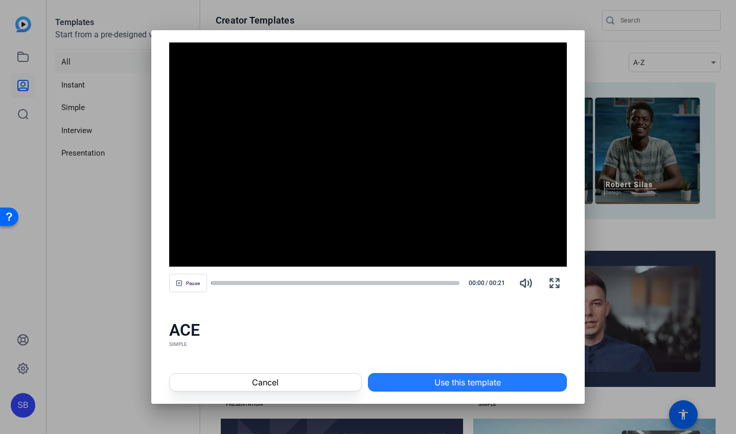
click at [432, 381] on span at bounding box center [468, 382] width 198 height 25
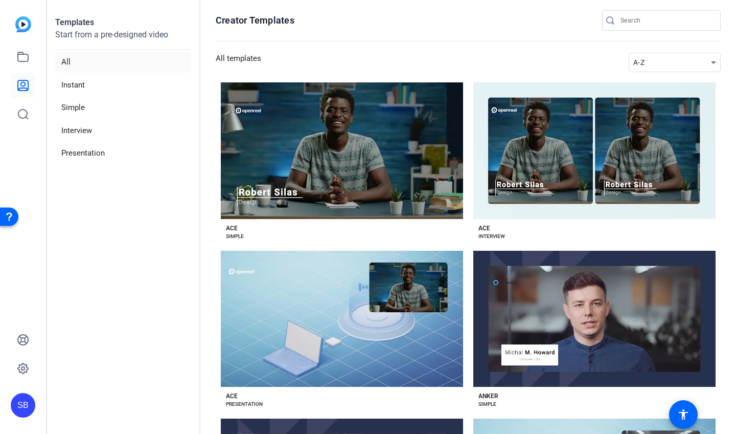
click at [17, 85] on icon at bounding box center [23, 85] width 12 height 12
click at [26, 24] on img at bounding box center [23, 24] width 16 height 16
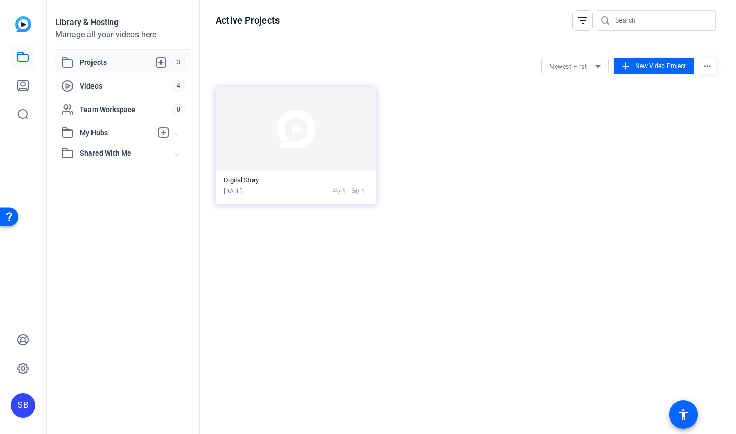
click at [139, 62] on span "Projects" at bounding box center [126, 62] width 93 height 12
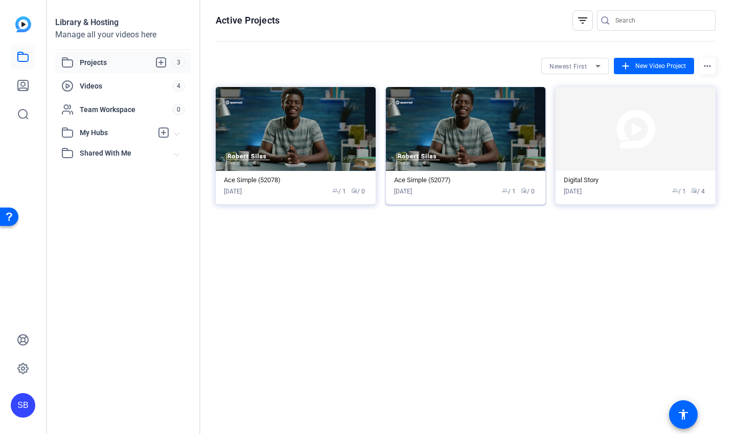
click at [459, 178] on div "Ace Simple (52077)" at bounding box center [466, 180] width 144 height 8
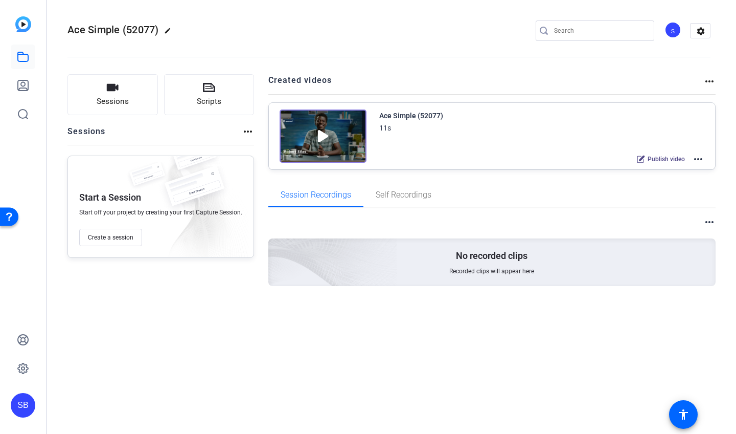
click at [698, 156] on mat-icon "more_horiz" at bounding box center [698, 159] width 12 height 12
click at [670, 170] on span "Edit in Creator" at bounding box center [660, 171] width 71 height 12
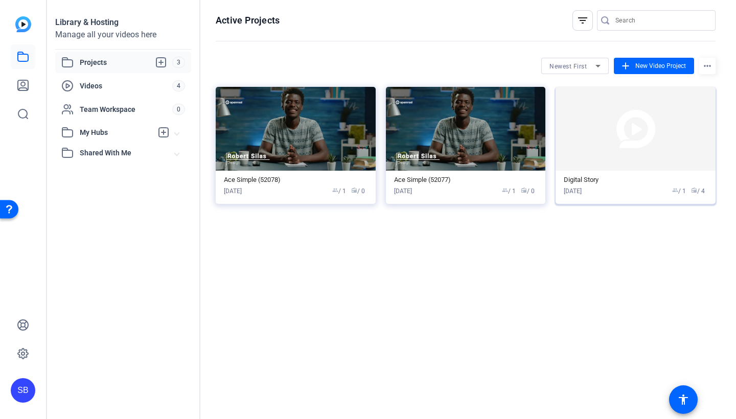
click at [648, 189] on div "[DATE] group / 1 radio / 4" at bounding box center [636, 191] width 144 height 9
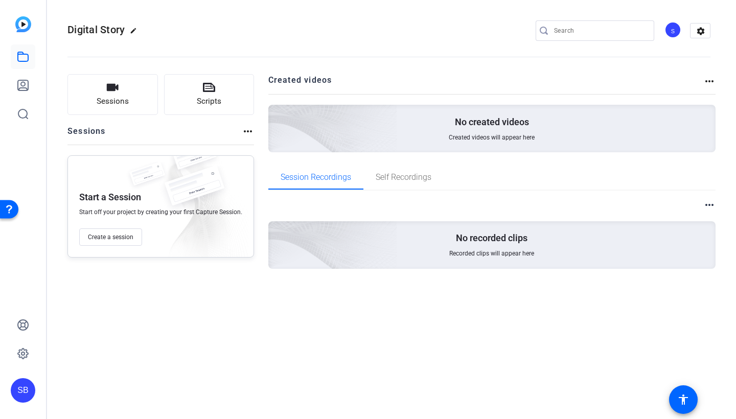
click at [249, 134] on mat-icon "more_horiz" at bounding box center [248, 131] width 12 height 12
click at [249, 134] on div at bounding box center [368, 209] width 736 height 419
click at [417, 182] on span "Self Recordings" at bounding box center [404, 177] width 56 height 8
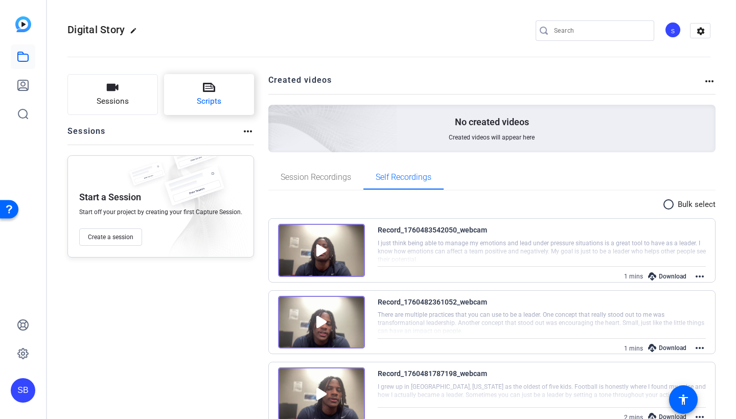
click at [197, 98] on span "Scripts" at bounding box center [209, 102] width 25 height 12
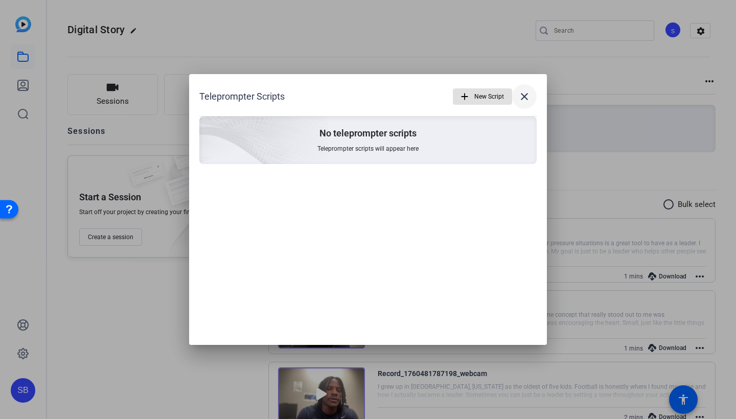
click at [528, 99] on mat-icon "close" at bounding box center [525, 97] width 12 height 12
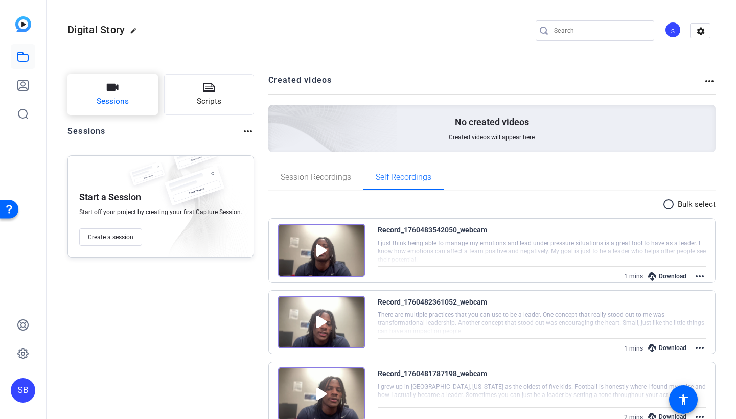
click at [106, 99] on span "Sessions" at bounding box center [113, 102] width 32 height 12
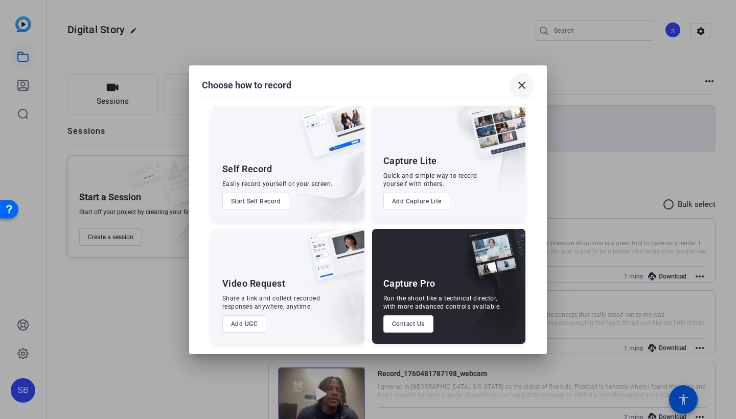
click at [518, 77] on span at bounding box center [522, 85] width 25 height 25
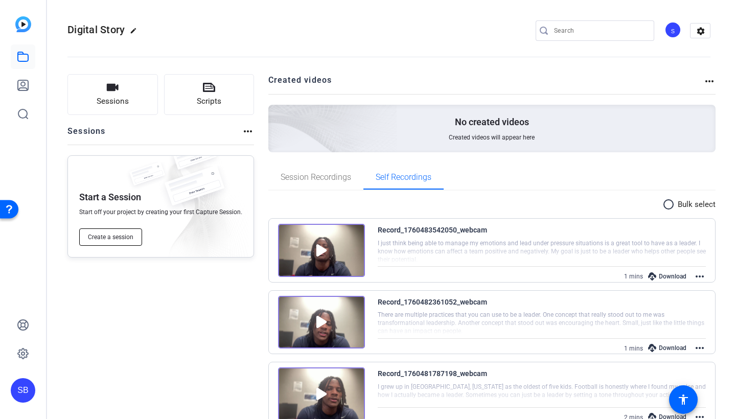
click at [103, 242] on button "Create a session" at bounding box center [110, 237] width 63 height 17
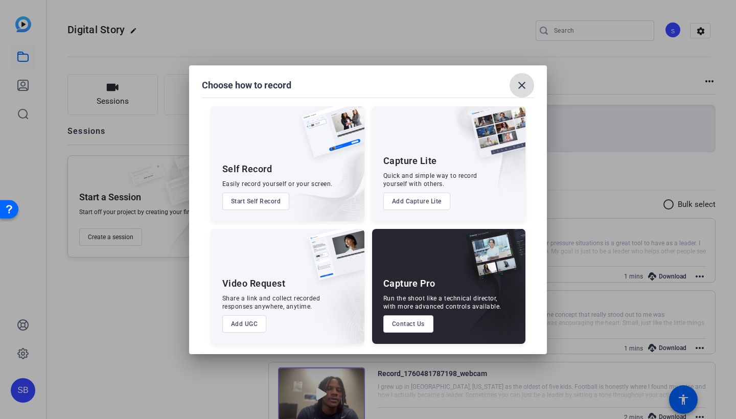
click at [527, 78] on span at bounding box center [522, 85] width 25 height 25
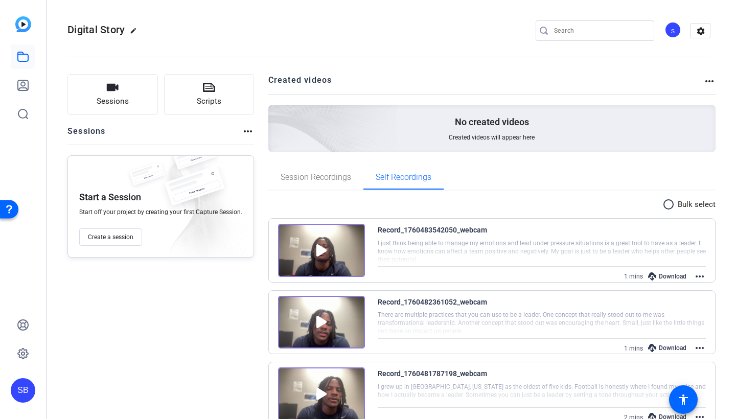
scroll to position [55, 0]
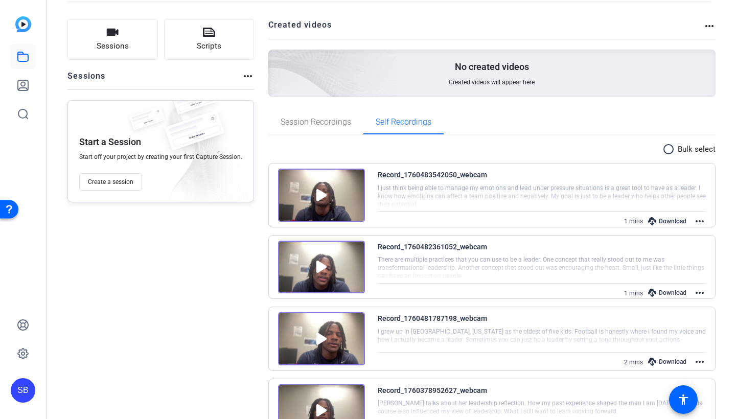
click at [312, 139] on div "radio_button_unchecked Bulk select Record_1760483542050_webcam I just think bei…" at bounding box center [492, 296] width 448 height 320
click at [319, 123] on span "Session Recordings" at bounding box center [316, 122] width 71 height 8
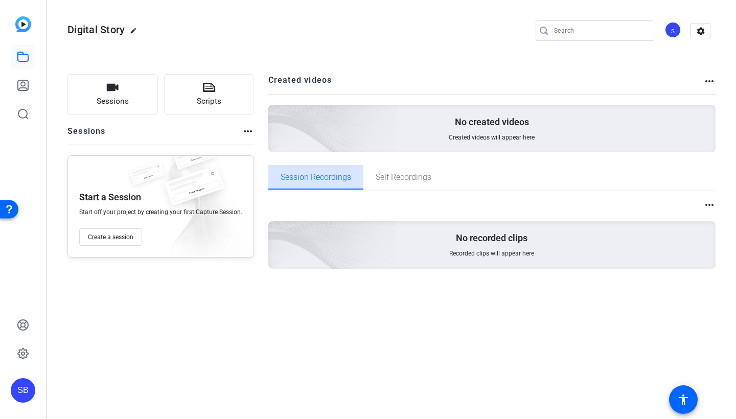
scroll to position [0, 0]
click at [399, 180] on span "Self Recordings" at bounding box center [404, 177] width 56 height 8
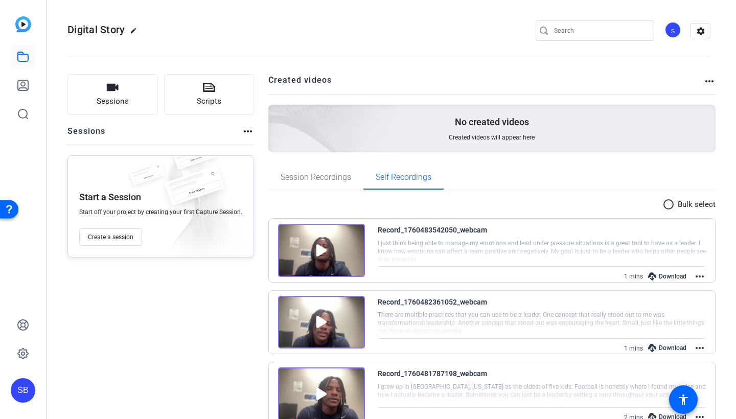
click at [709, 86] on mat-icon "more_horiz" at bounding box center [710, 81] width 12 height 12
click at [707, 82] on div at bounding box center [368, 209] width 736 height 419
click at [707, 82] on mat-icon "more_horiz" at bounding box center [710, 81] width 12 height 12
click at [687, 97] on span "View Archived Projects" at bounding box center [670, 96] width 67 height 12
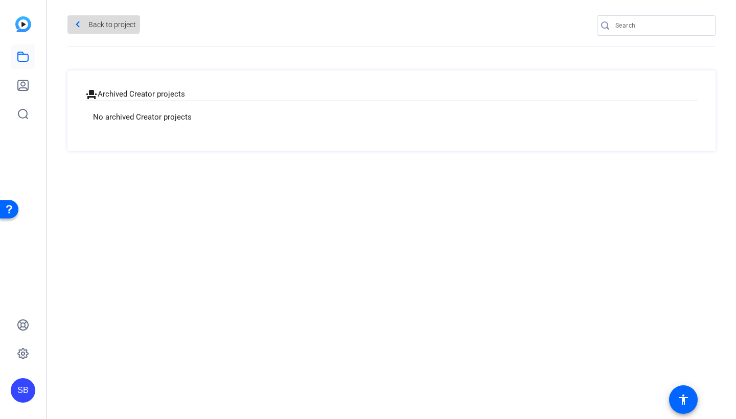
click at [82, 19] on mat-icon "navigate_before" at bounding box center [78, 24] width 13 height 13
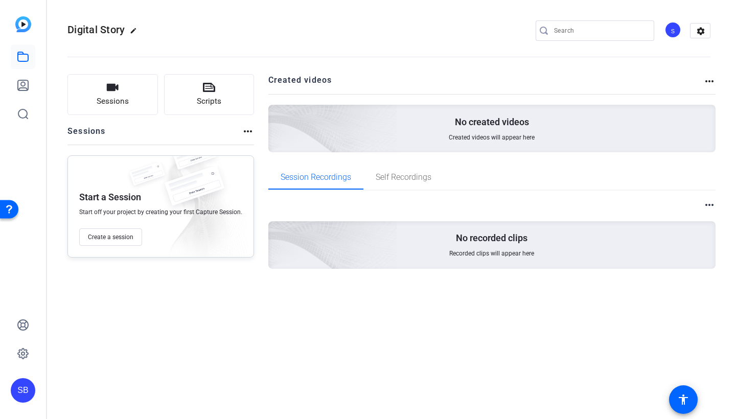
click at [711, 207] on mat-icon "more_horiz" at bounding box center [710, 205] width 12 height 12
click at [711, 207] on div at bounding box center [368, 209] width 736 height 419
click at [400, 177] on span "Self Recordings" at bounding box center [404, 177] width 56 height 8
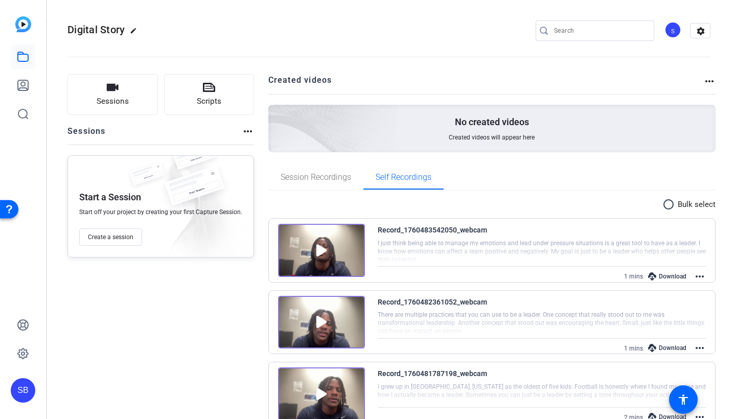
click at [668, 203] on mat-icon "radio_button_unchecked" at bounding box center [670, 204] width 15 height 12
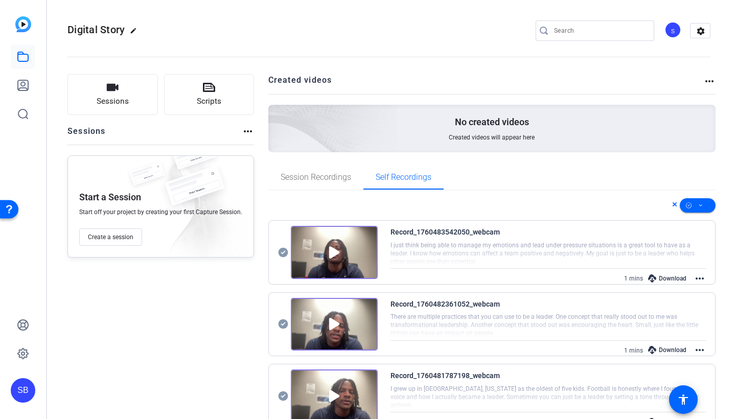
click at [704, 87] on mat-icon "more_horiz" at bounding box center [710, 81] width 12 height 12
click at [553, 165] on div at bounding box center [368, 209] width 736 height 419
click at [20, 84] on icon at bounding box center [23, 85] width 12 height 12
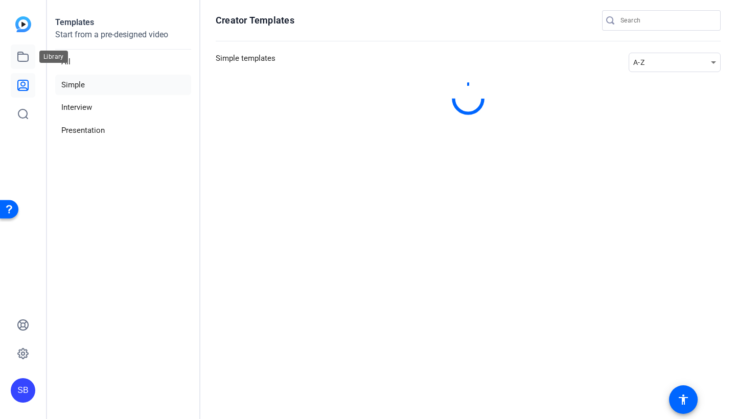
click at [20, 63] on link at bounding box center [23, 56] width 25 height 25
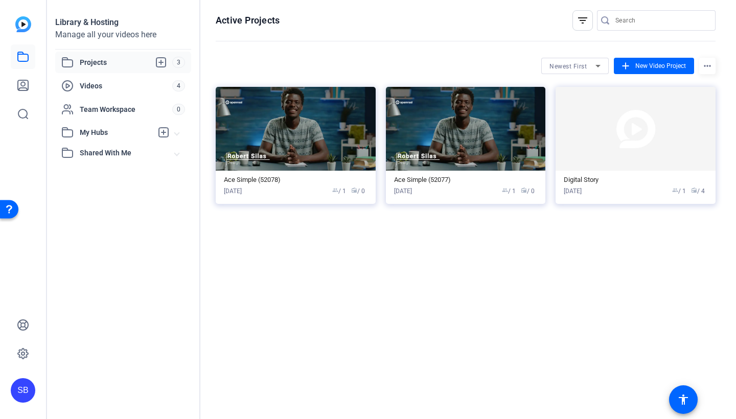
click at [20, 29] on img at bounding box center [23, 24] width 16 height 16
click at [119, 86] on span "Videos" at bounding box center [126, 86] width 93 height 10
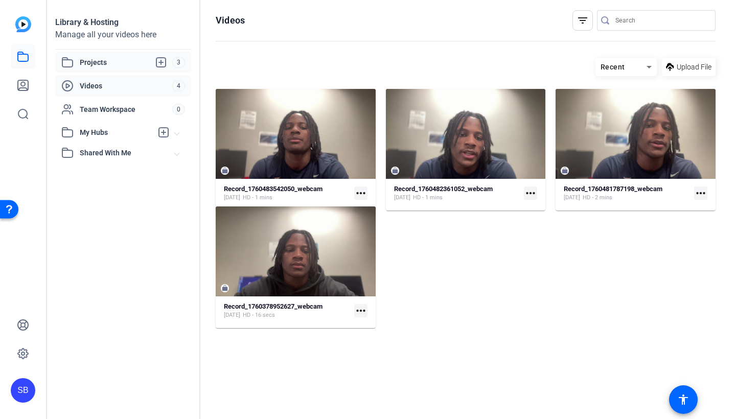
click at [104, 61] on span "Projects" at bounding box center [126, 62] width 93 height 12
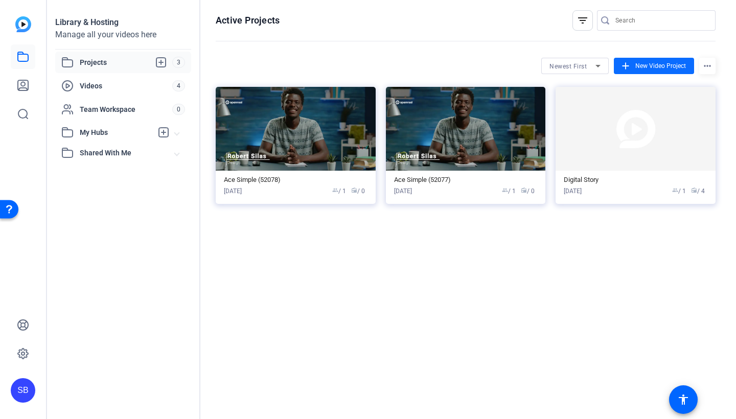
click at [640, 64] on span "New Video Project" at bounding box center [661, 65] width 51 height 9
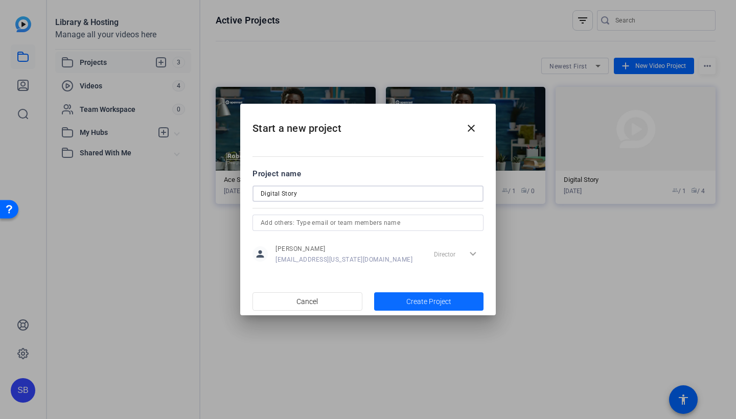
type input "Digital Story"
click at [408, 302] on span "Create Project" at bounding box center [429, 302] width 45 height 11
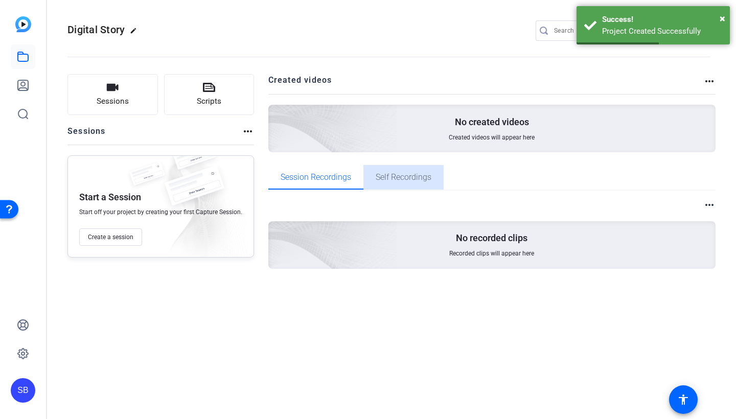
click at [407, 173] on span "Self Recordings" at bounding box center [404, 177] width 56 height 8
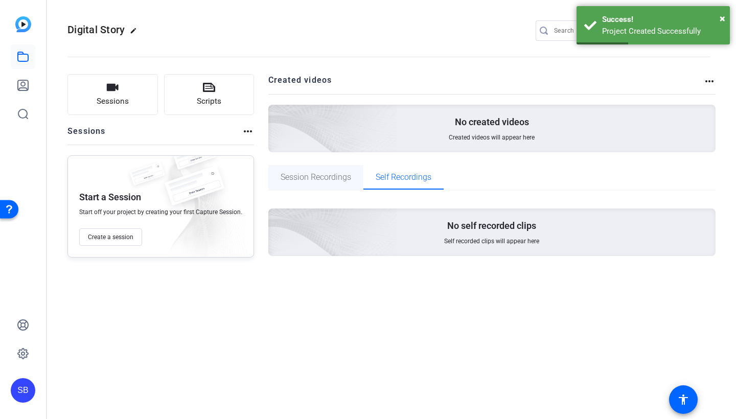
click at [325, 176] on span "Session Recordings" at bounding box center [316, 177] width 71 height 8
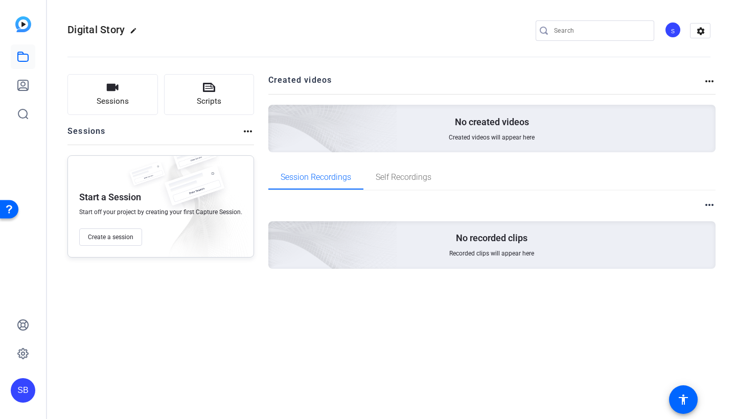
click at [709, 80] on mat-icon "more_horiz" at bounding box center [710, 81] width 12 height 12
click at [709, 80] on div at bounding box center [368, 209] width 736 height 419
click at [206, 99] on span "Scripts" at bounding box center [209, 102] width 25 height 12
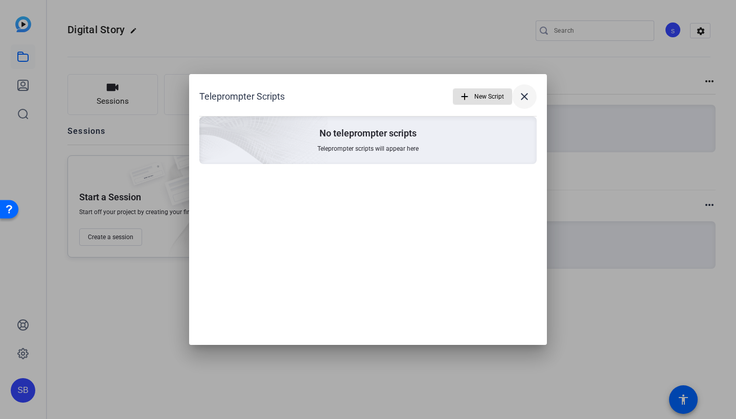
click at [527, 97] on mat-icon "close" at bounding box center [525, 97] width 12 height 12
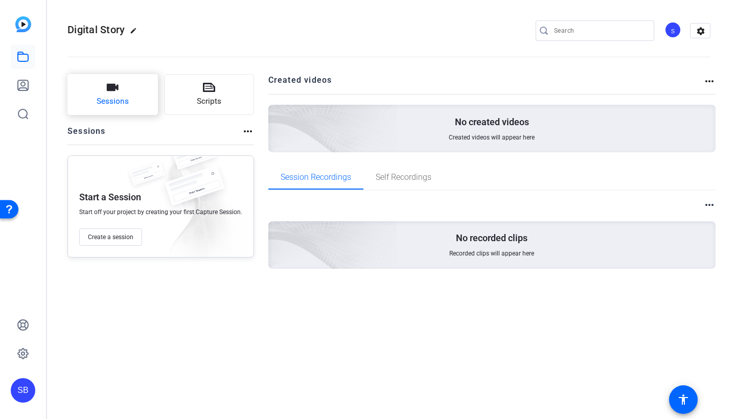
click at [133, 106] on button "Sessions" at bounding box center [113, 94] width 91 height 41
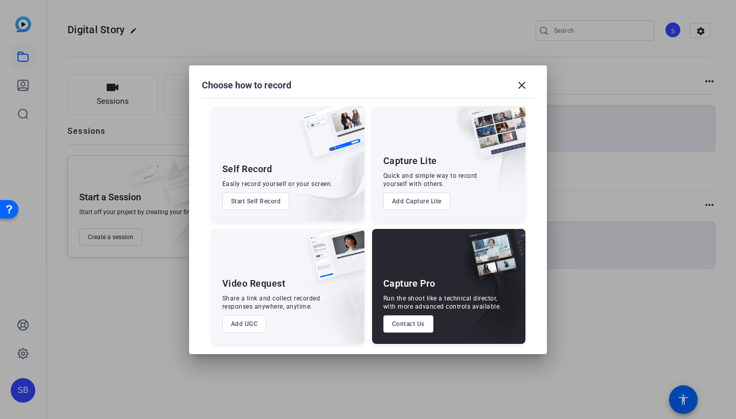
click at [249, 323] on button "Add UGC" at bounding box center [244, 324] width 44 height 17
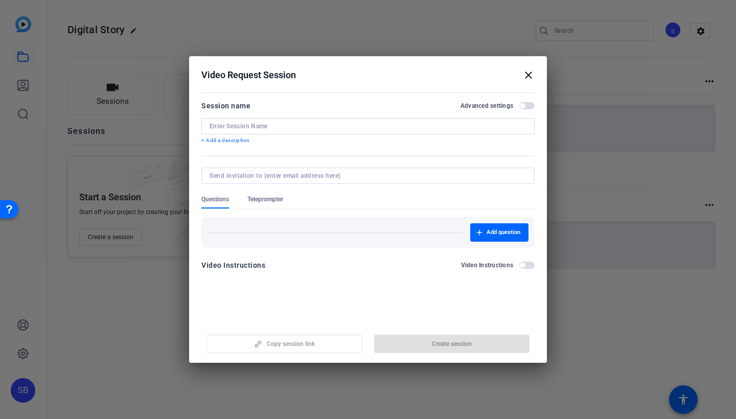
click at [534, 78] on mat-icon "close" at bounding box center [529, 75] width 12 height 12
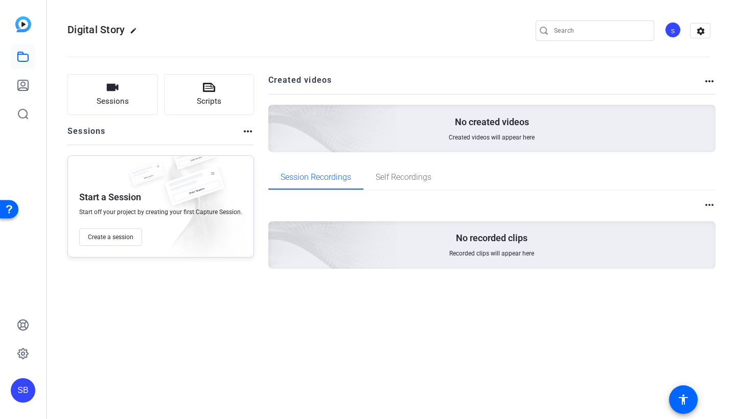
click at [16, 24] on img at bounding box center [23, 24] width 16 height 16
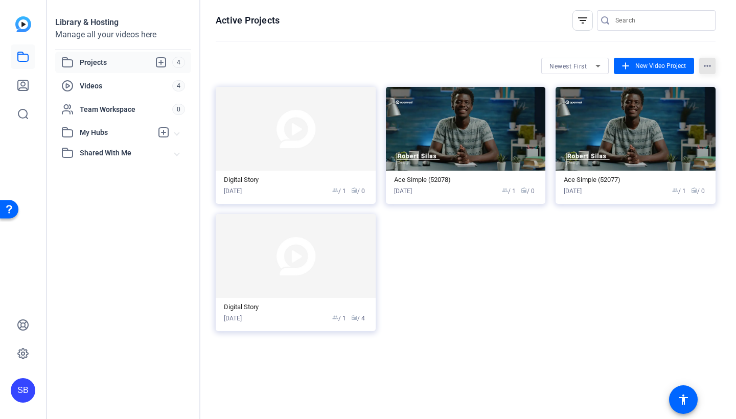
click at [701, 62] on mat-icon "more_horiz" at bounding box center [708, 66] width 16 height 16
click at [480, 208] on div at bounding box center [368, 209] width 736 height 419
click at [290, 290] on img at bounding box center [296, 256] width 160 height 84
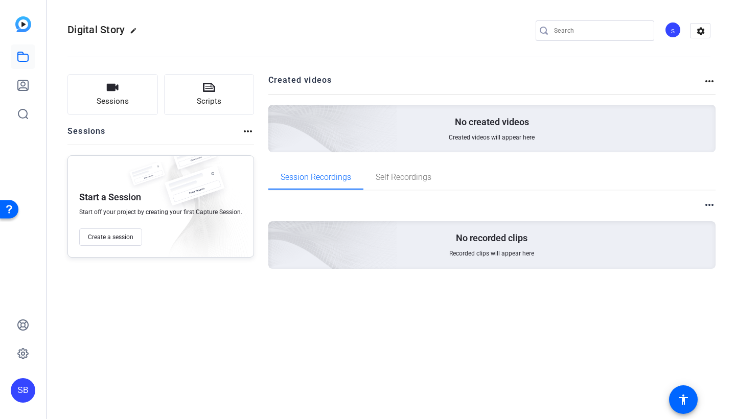
click at [398, 163] on openreel-project-creator-list "Created videos more_horiz No created videos Created videos will appear here" at bounding box center [492, 119] width 448 height 91
click at [393, 173] on span "Self Recordings" at bounding box center [404, 177] width 56 height 8
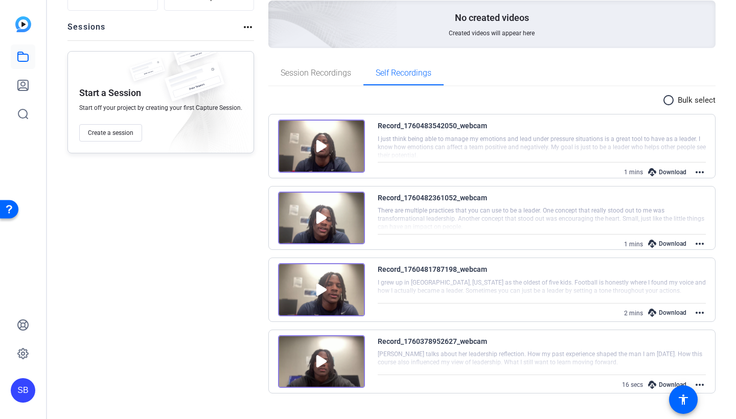
scroll to position [104, 0]
drag, startPoint x: 412, startPoint y: 80, endPoint x: 375, endPoint y: 80, distance: 36.8
click at [393, 80] on span "Self Recordings" at bounding box center [404, 73] width 56 height 25
click at [571, 85] on div "Session Recordings Self Recordings" at bounding box center [492, 73] width 448 height 25
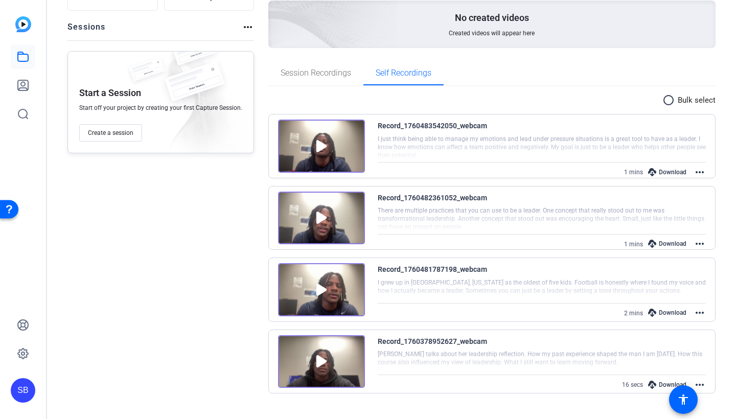
click at [667, 172] on div "Download" at bounding box center [667, 172] width 49 height 13
click at [661, 176] on div "Download" at bounding box center [667, 172] width 49 height 13
click at [664, 169] on div "Download" at bounding box center [667, 172] width 49 height 13
click at [651, 214] on div at bounding box center [542, 219] width 329 height 26
click at [659, 244] on div "Download" at bounding box center [667, 243] width 49 height 13
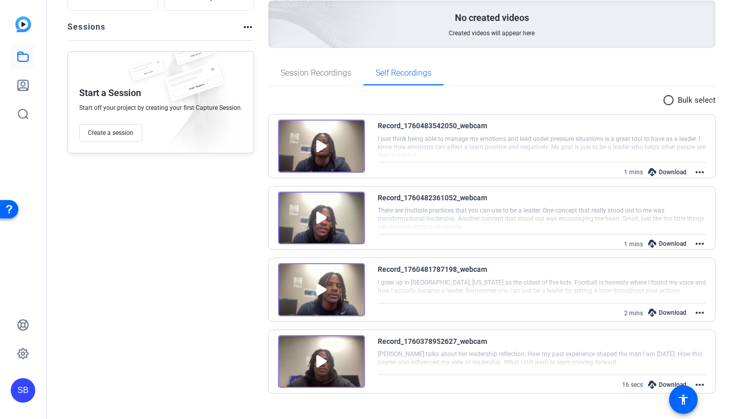
click at [659, 312] on div "Download" at bounding box center [667, 312] width 49 height 13
click at [661, 385] on div "Download" at bounding box center [667, 384] width 49 height 13
click at [207, 263] on div "Sessions Scripts Sessions more_horiz Start a Session Start off your project by …" at bounding box center [161, 188] width 187 height 437
